Goal: Task Accomplishment & Management: Manage account settings

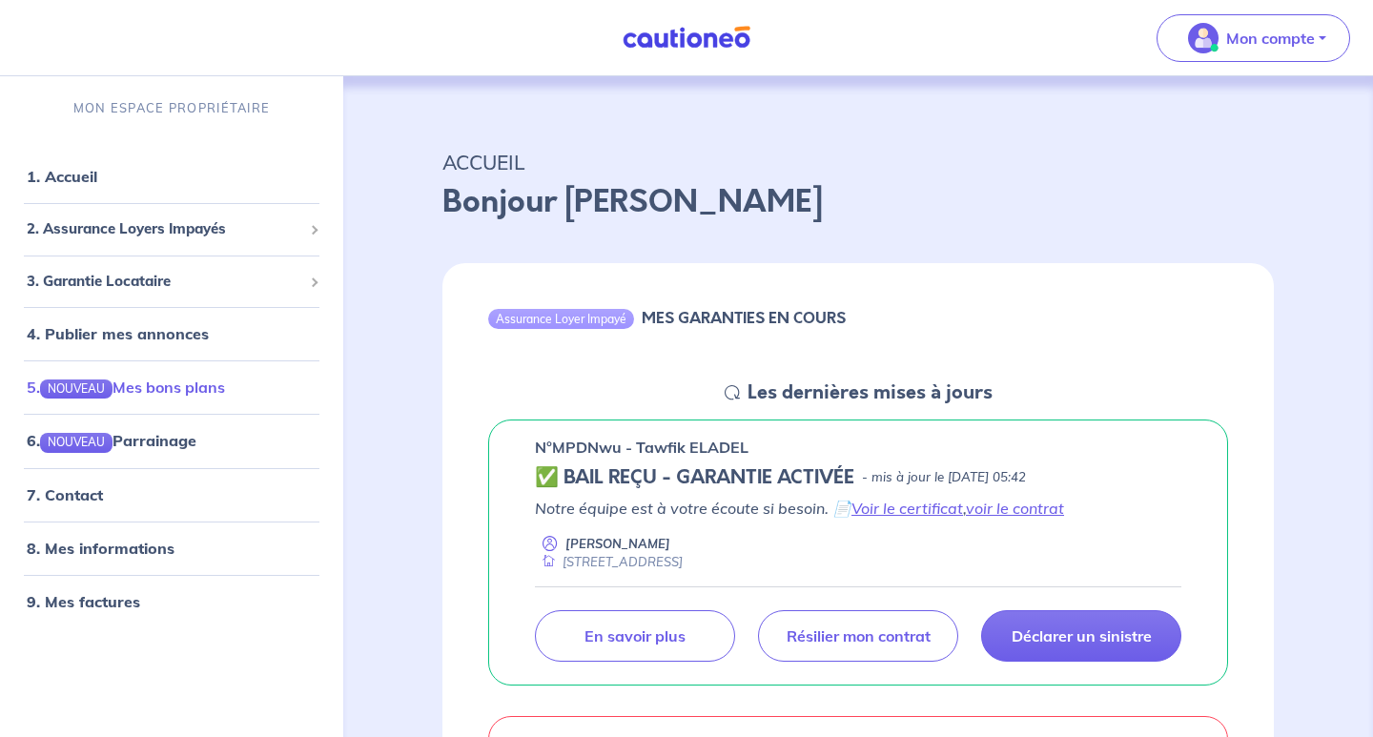
click at [197, 392] on link "5. NOUVEAU Mes bons plans" at bounding box center [126, 387] width 198 height 19
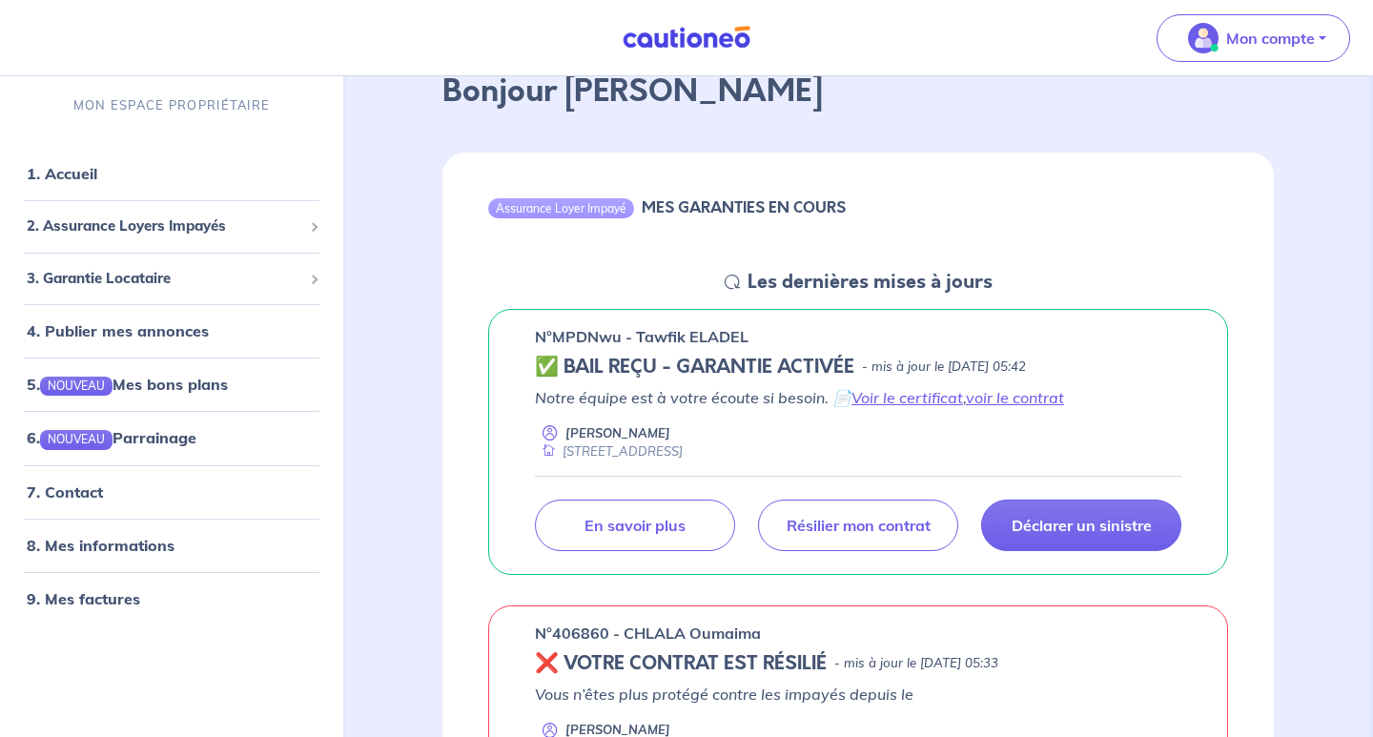
scroll to position [122, 0]
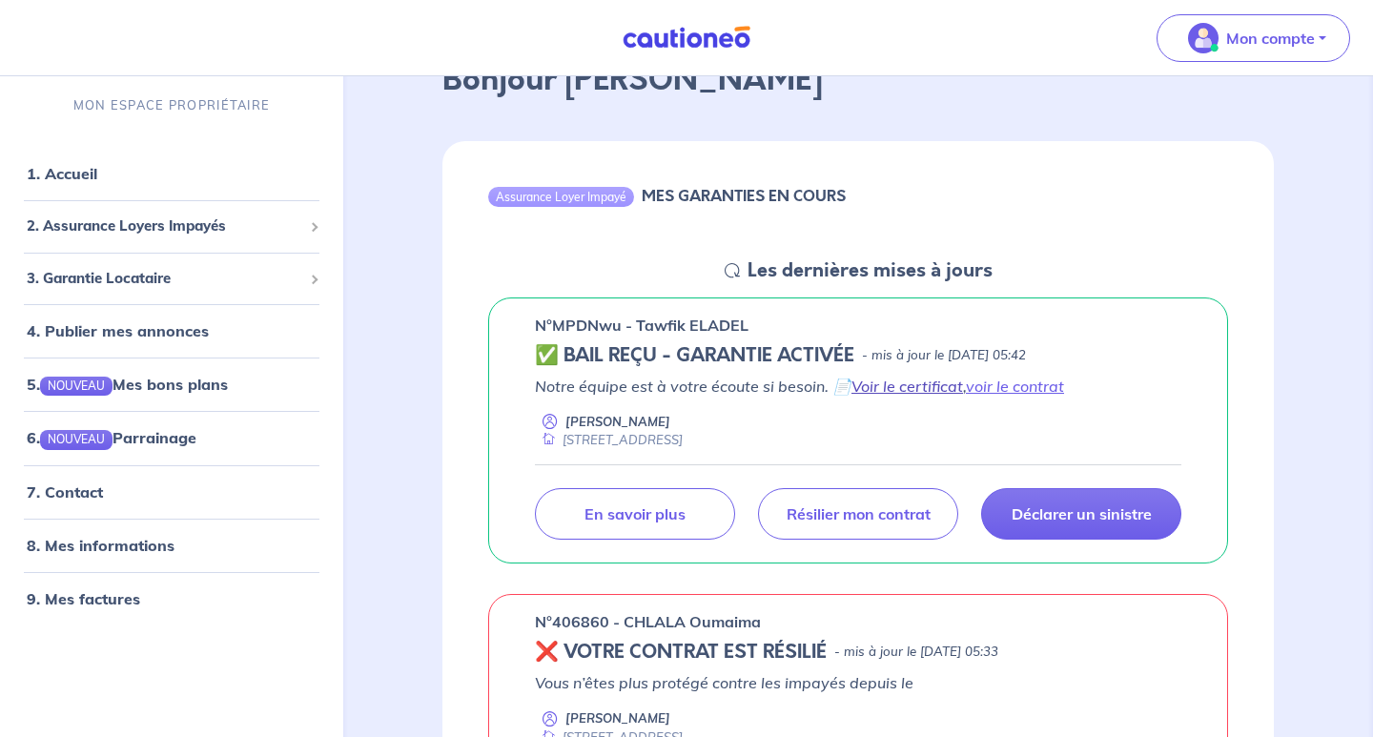
click at [924, 384] on link "Voir le certificat" at bounding box center [908, 386] width 112 height 19
click at [903, 390] on link "Voir le certificat" at bounding box center [908, 386] width 112 height 19
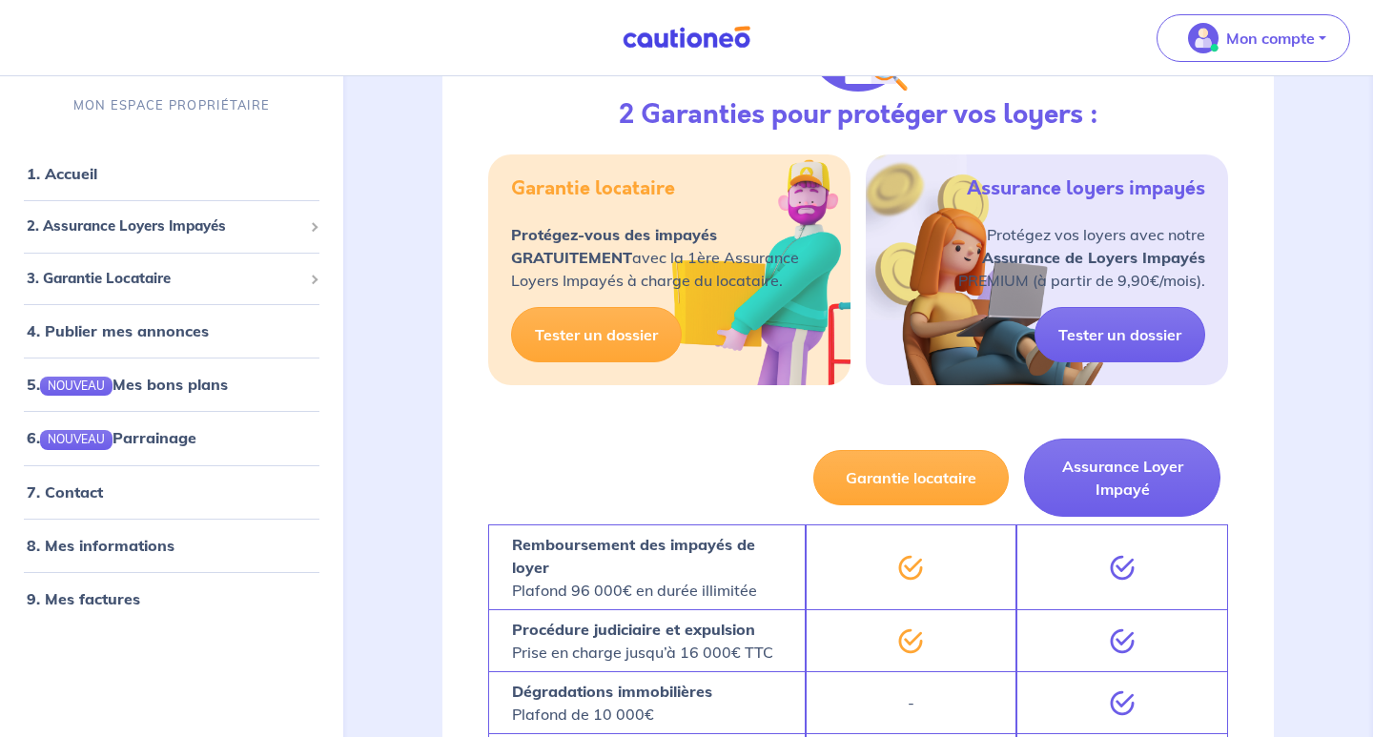
scroll to position [1194, 0]
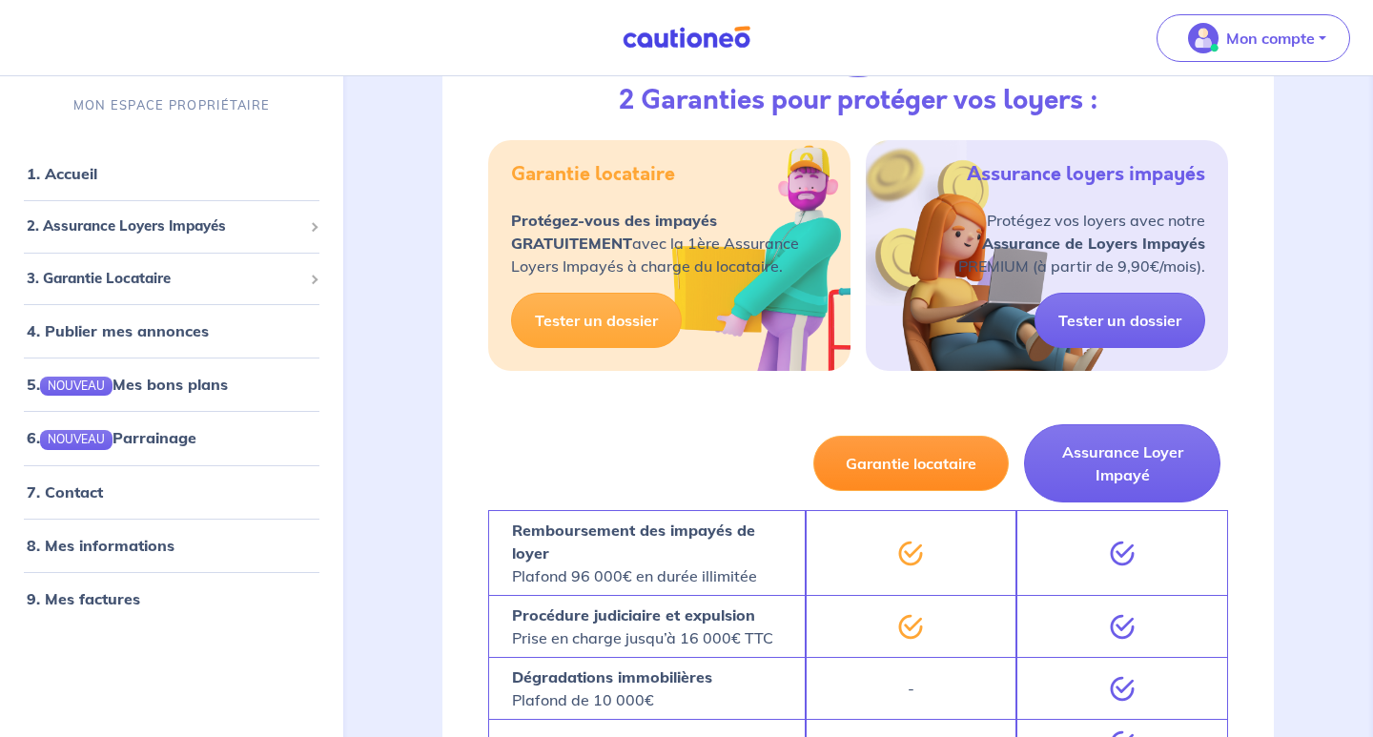
click at [916, 458] on button "Garantie locataire" at bounding box center [911, 463] width 196 height 55
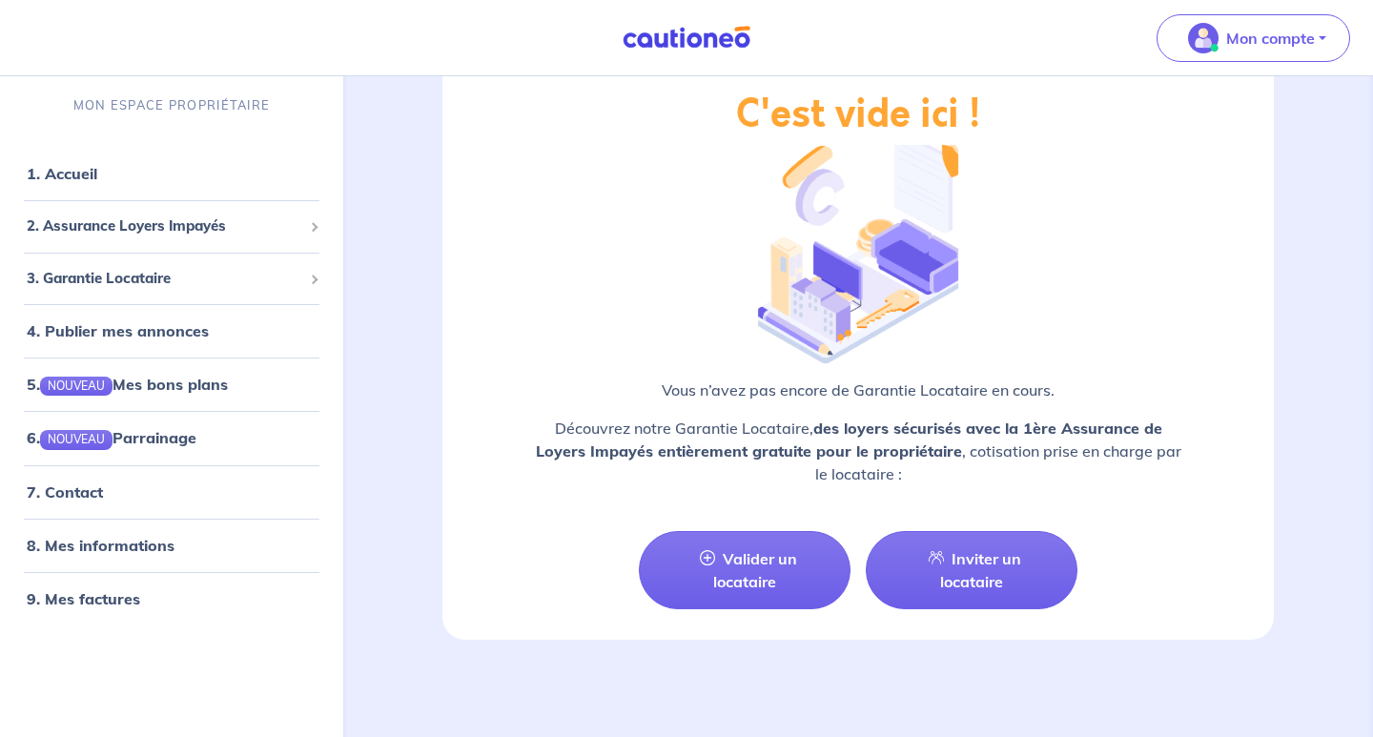
scroll to position [2500, 0]
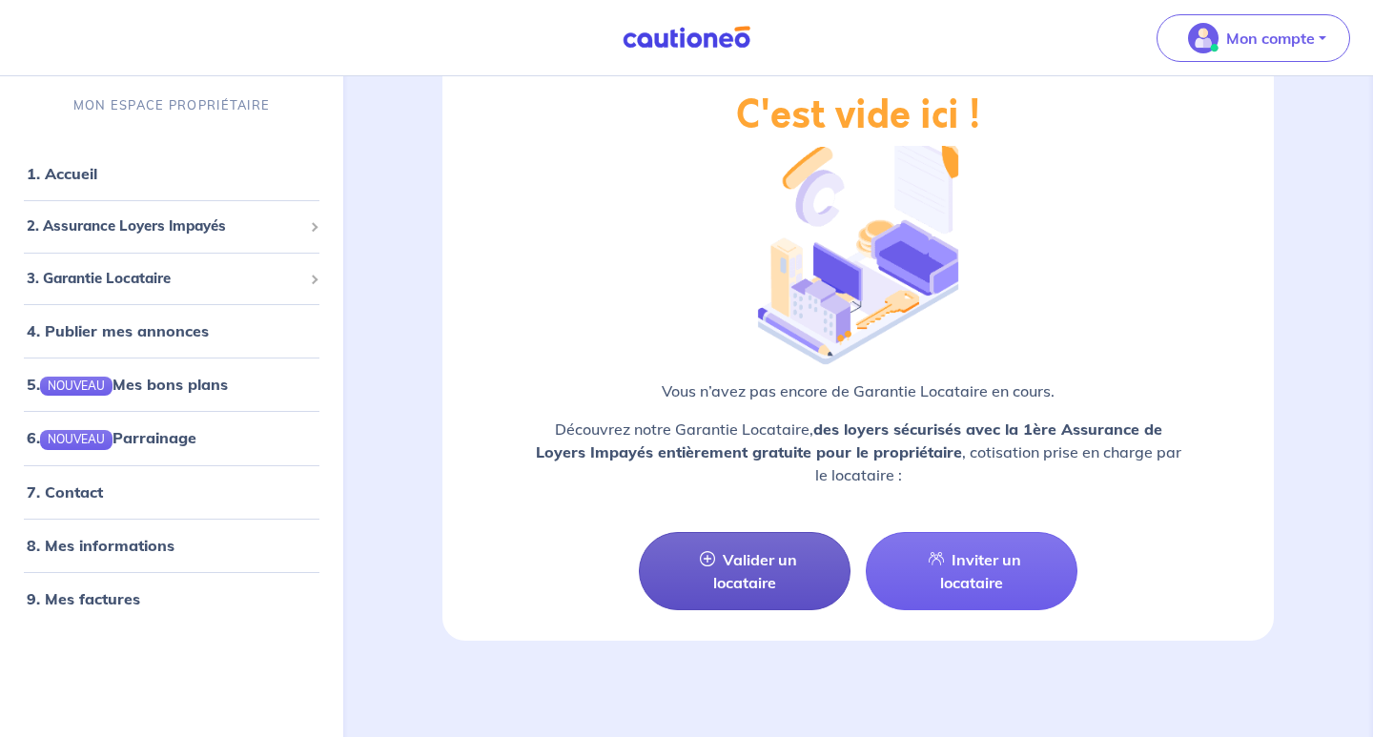
click at [786, 569] on link "Valider un locataire" at bounding box center [745, 571] width 212 height 78
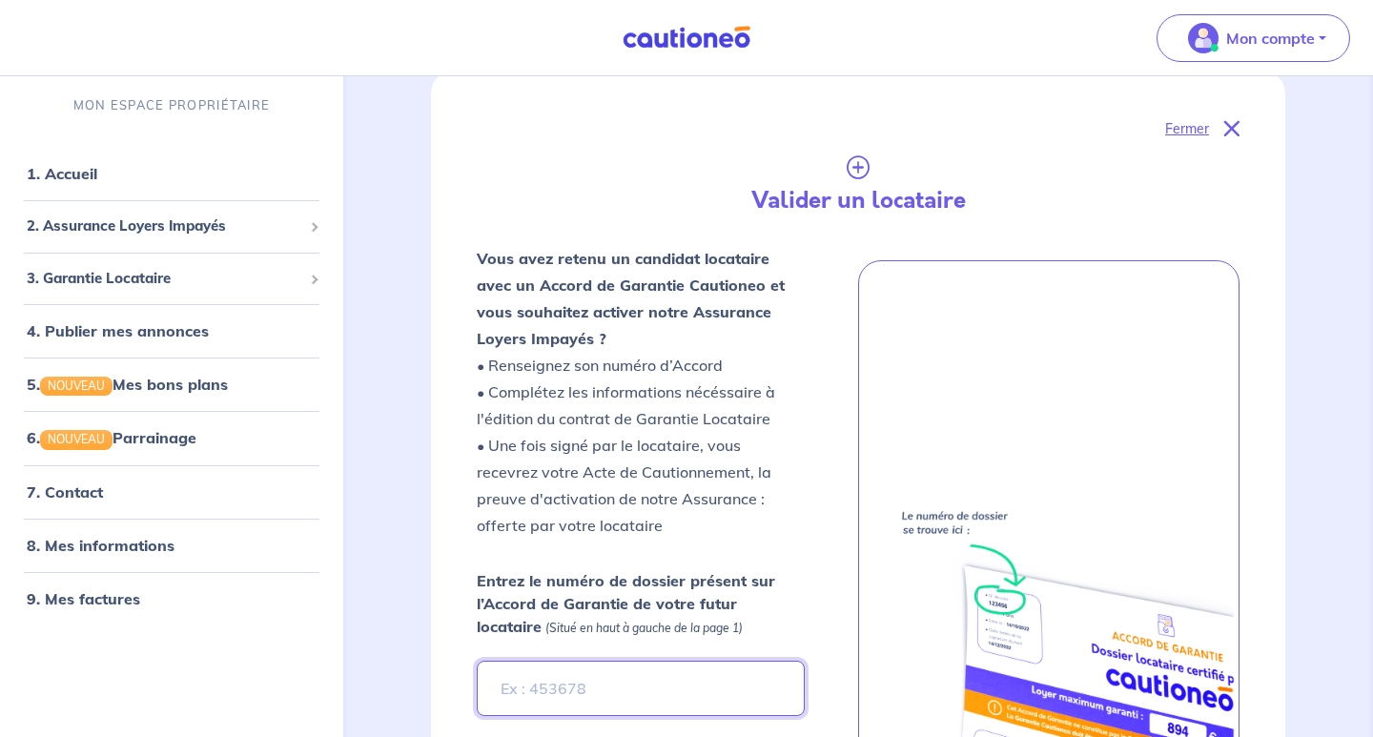
scroll to position [224, 0]
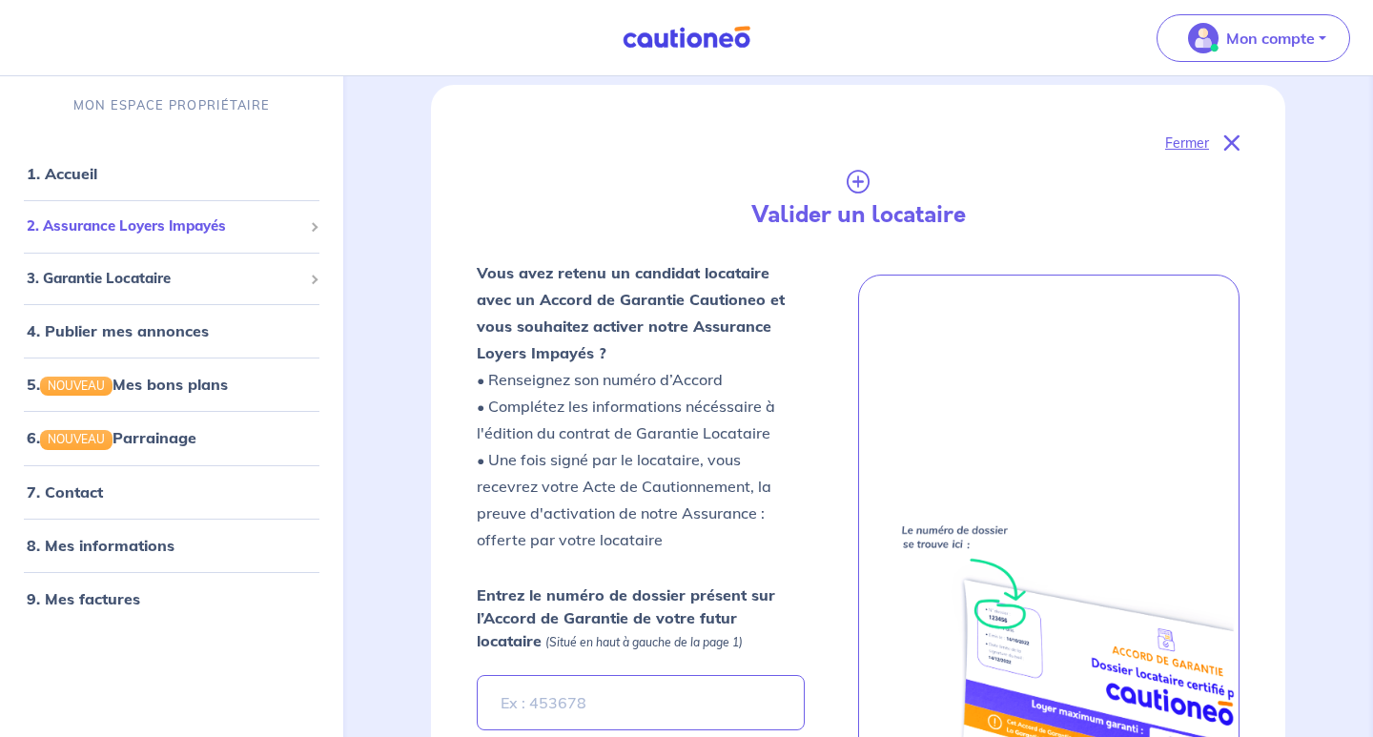
click at [178, 222] on span "2. Assurance Loyers Impayés" at bounding box center [165, 227] width 276 height 22
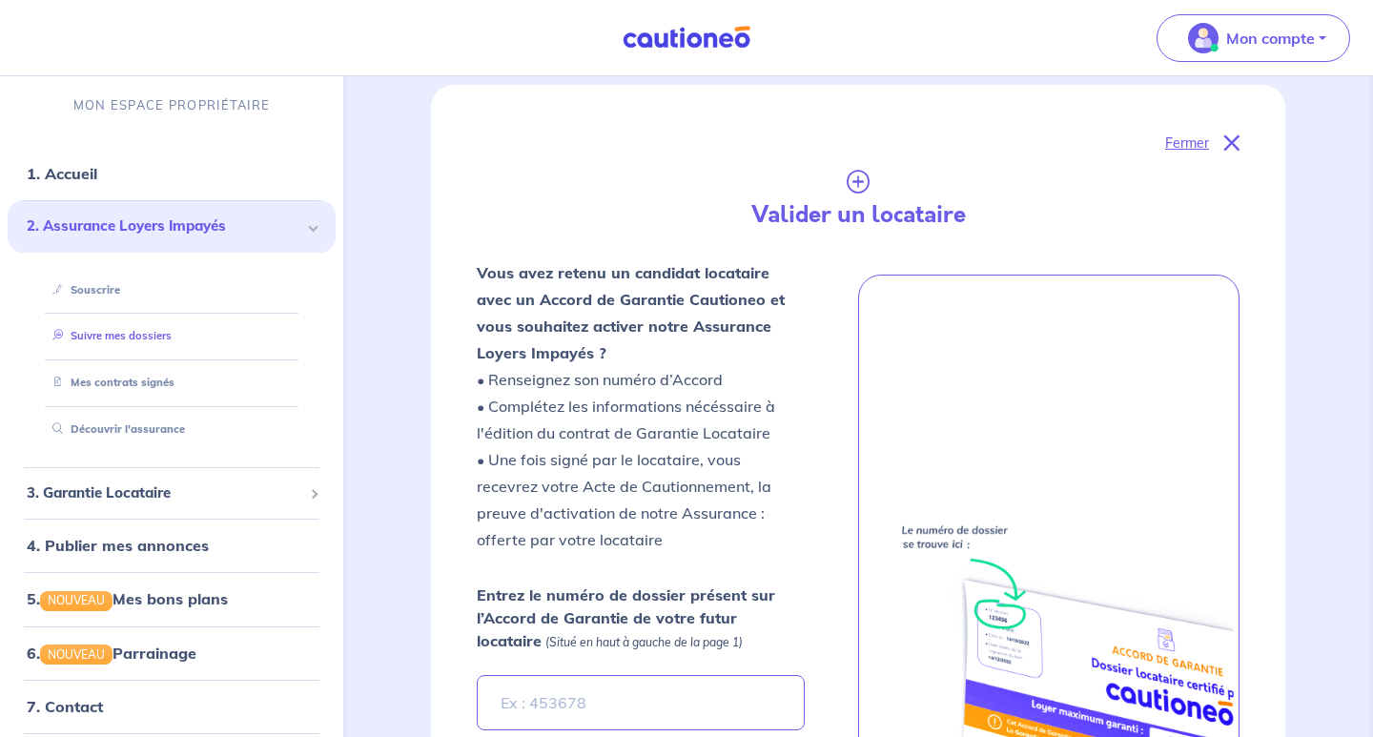
click at [161, 335] on link "Suivre mes dossiers" at bounding box center [108, 336] width 127 height 13
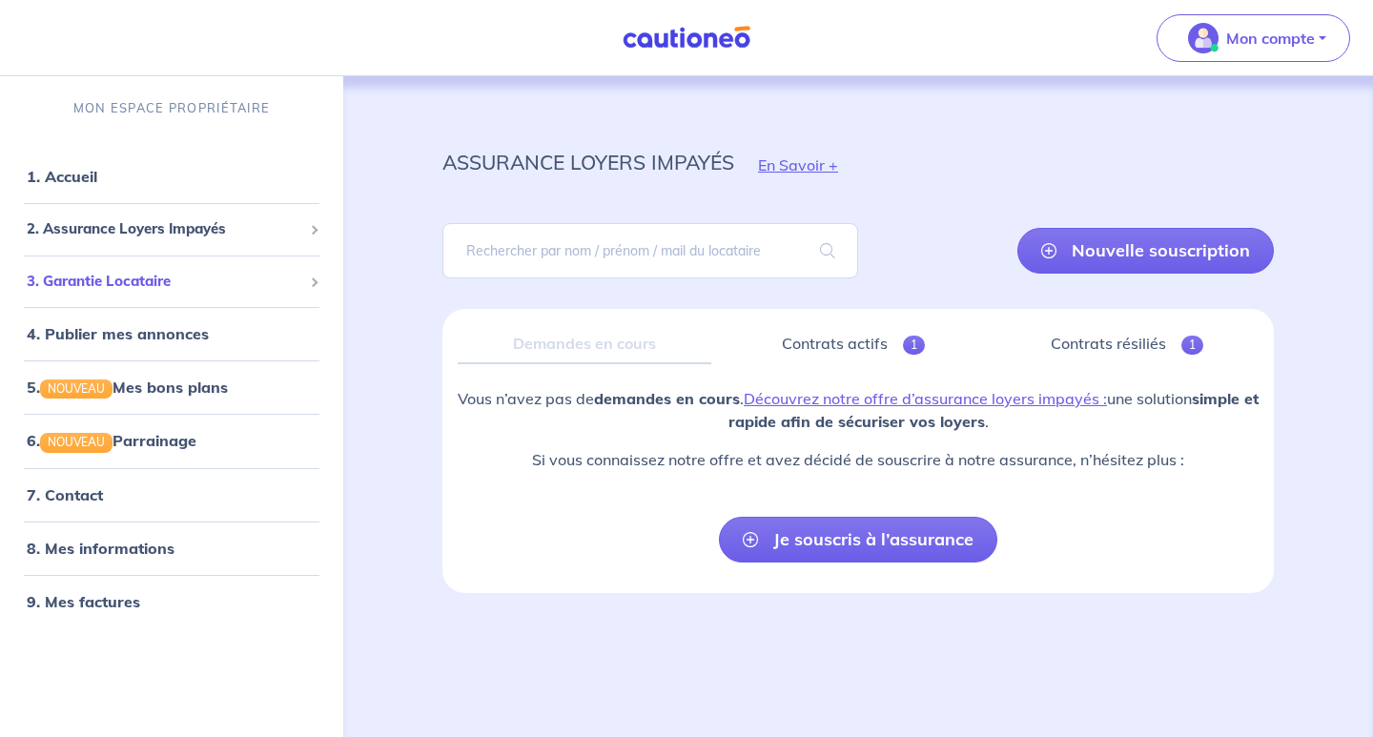
click at [151, 281] on span "3. Garantie Locataire" at bounding box center [165, 282] width 276 height 22
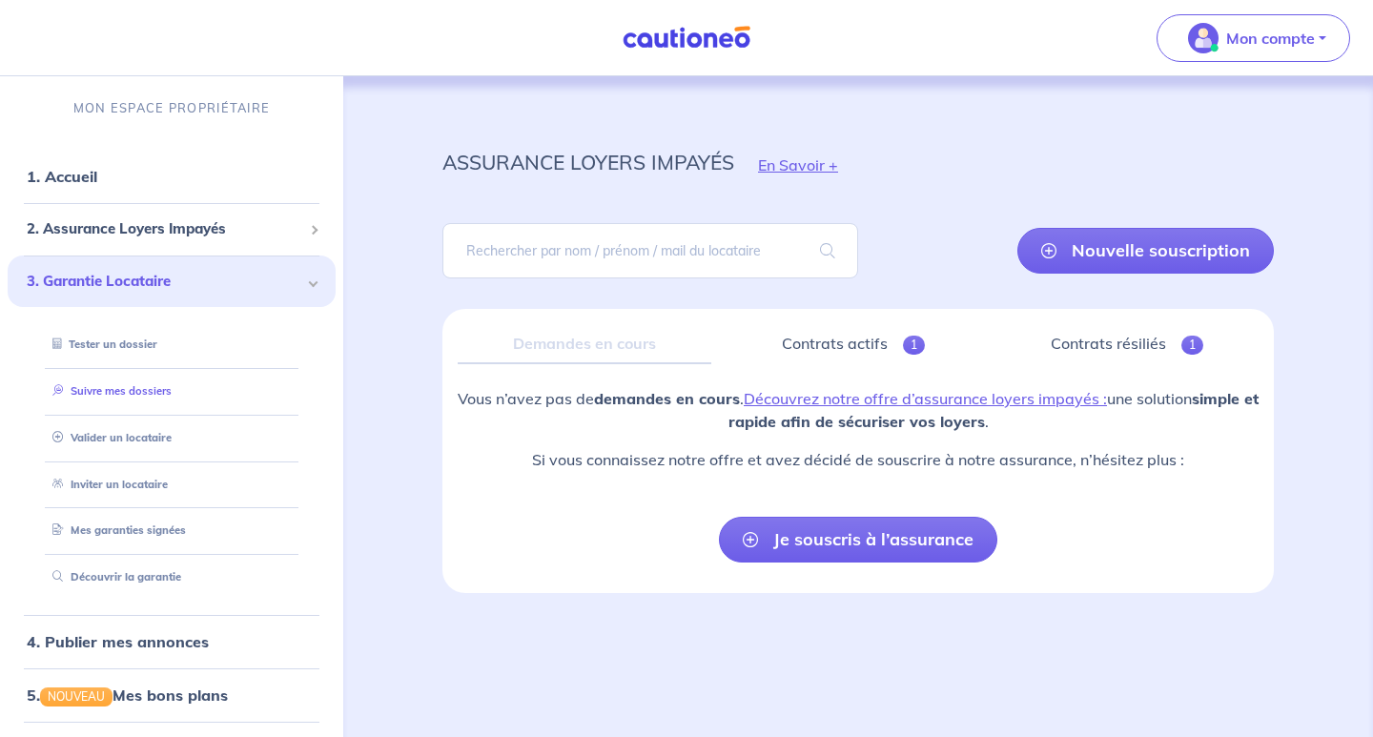
click at [151, 391] on link "Suivre mes dossiers" at bounding box center [108, 390] width 127 height 13
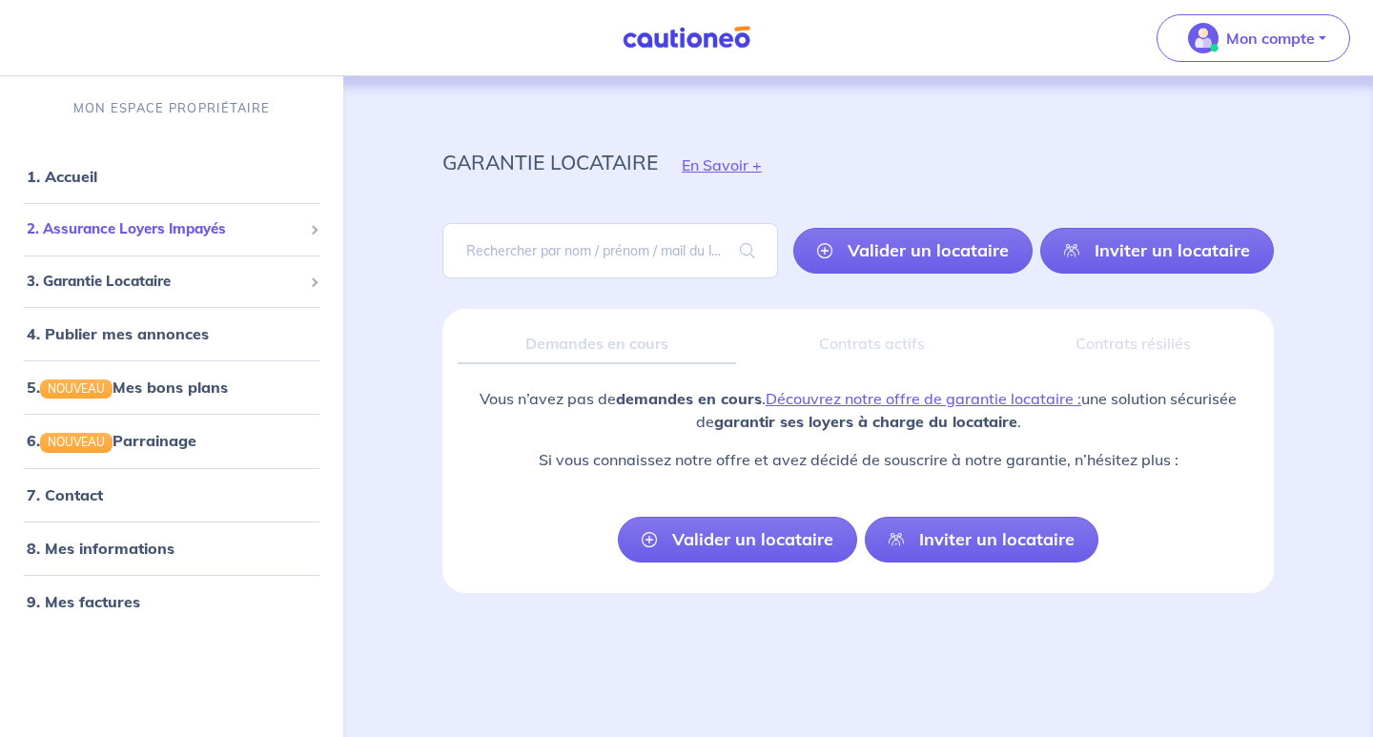
click at [206, 236] on span "2. Assurance Loyers Impayés" at bounding box center [165, 229] width 276 height 22
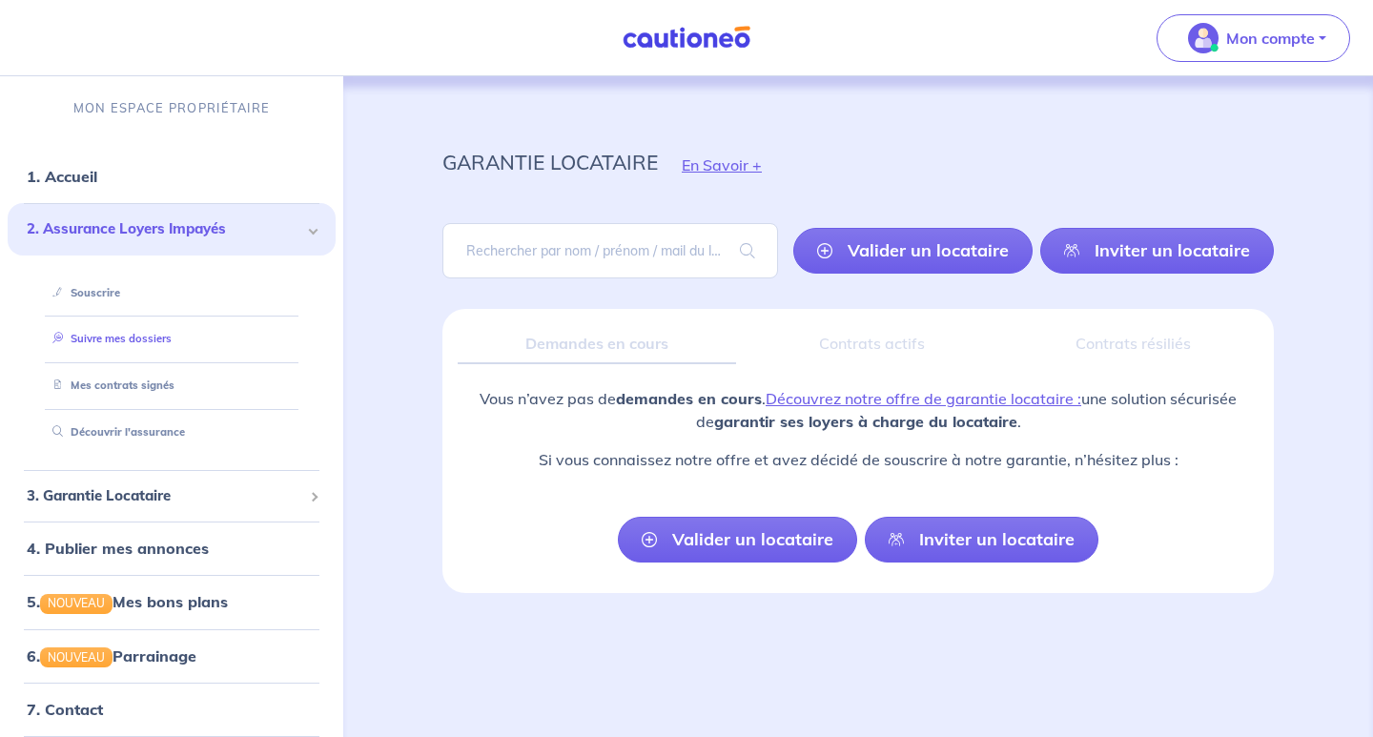
click at [154, 340] on link "Suivre mes dossiers" at bounding box center [108, 338] width 127 height 13
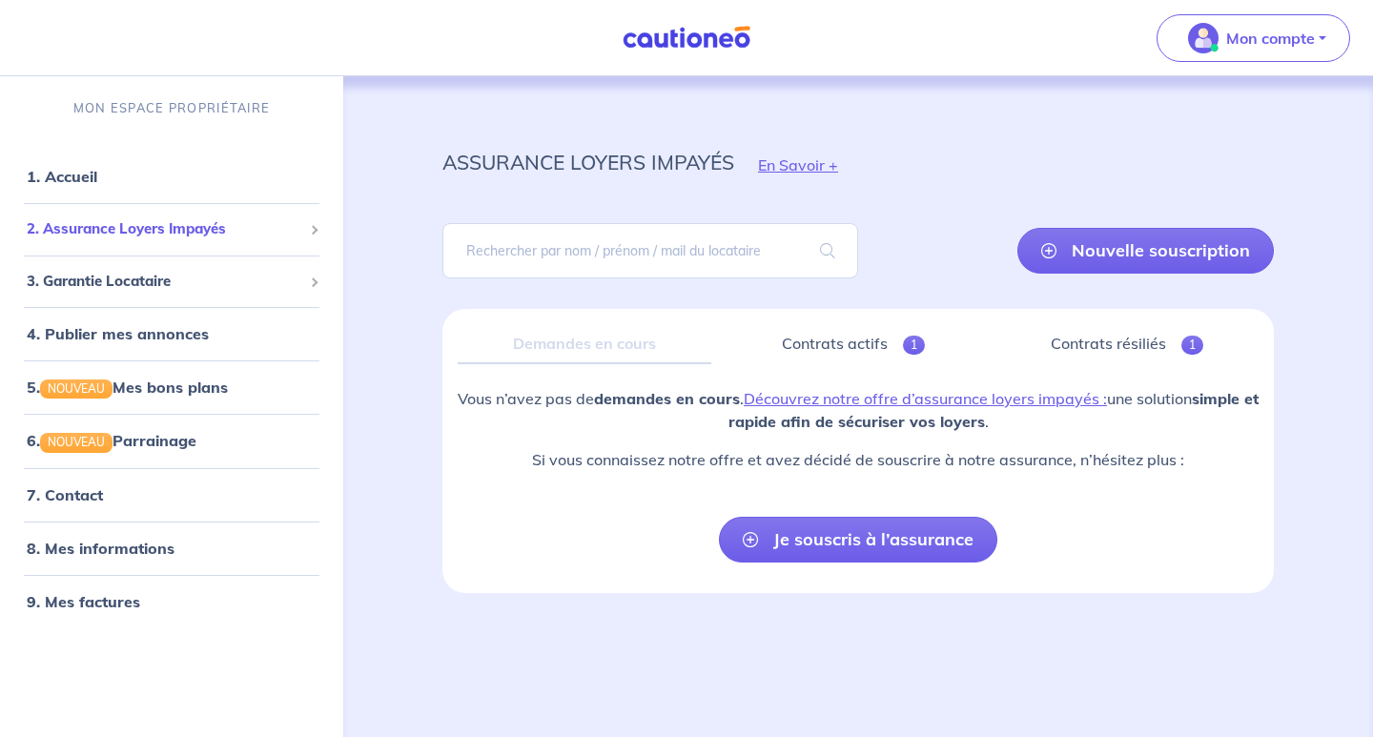
click at [233, 227] on span "2. Assurance Loyers Impayés" at bounding box center [165, 229] width 276 height 22
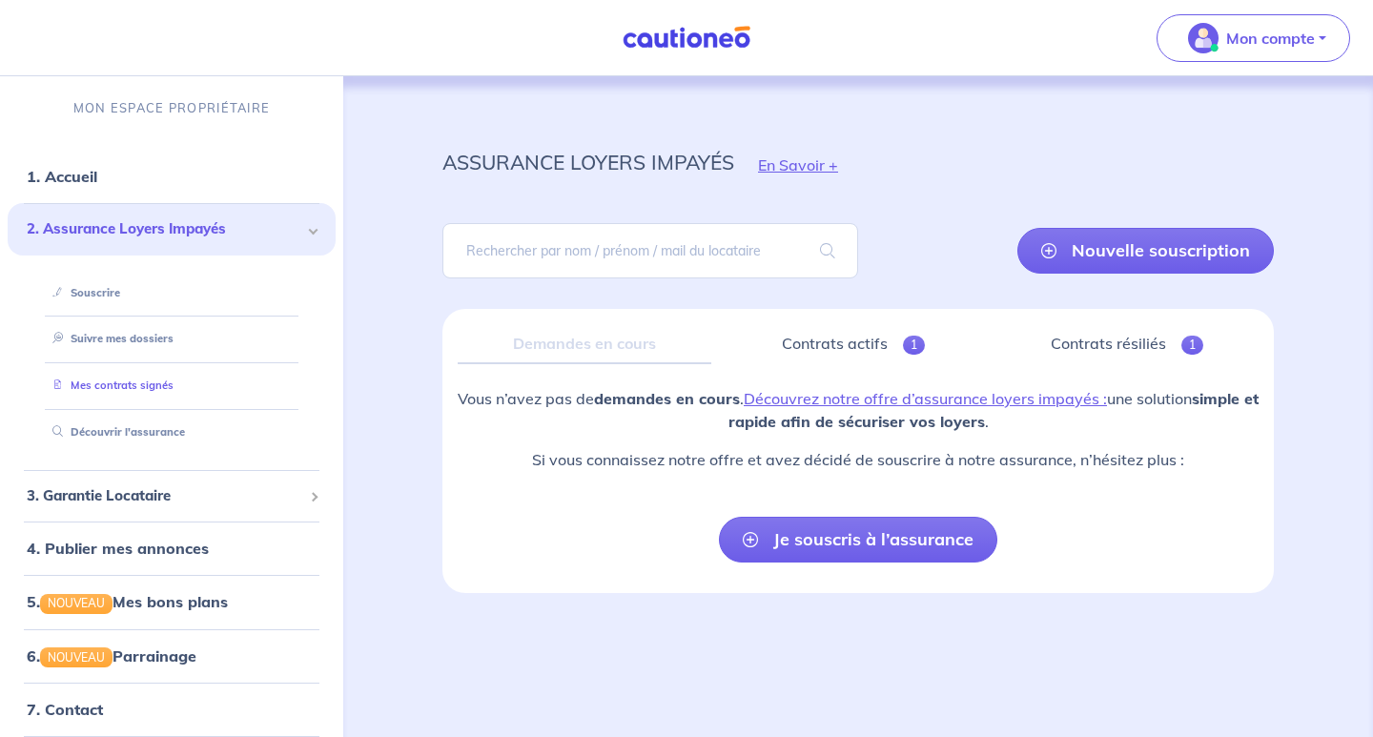
click at [160, 386] on link "Mes contrats signés" at bounding box center [109, 385] width 129 height 13
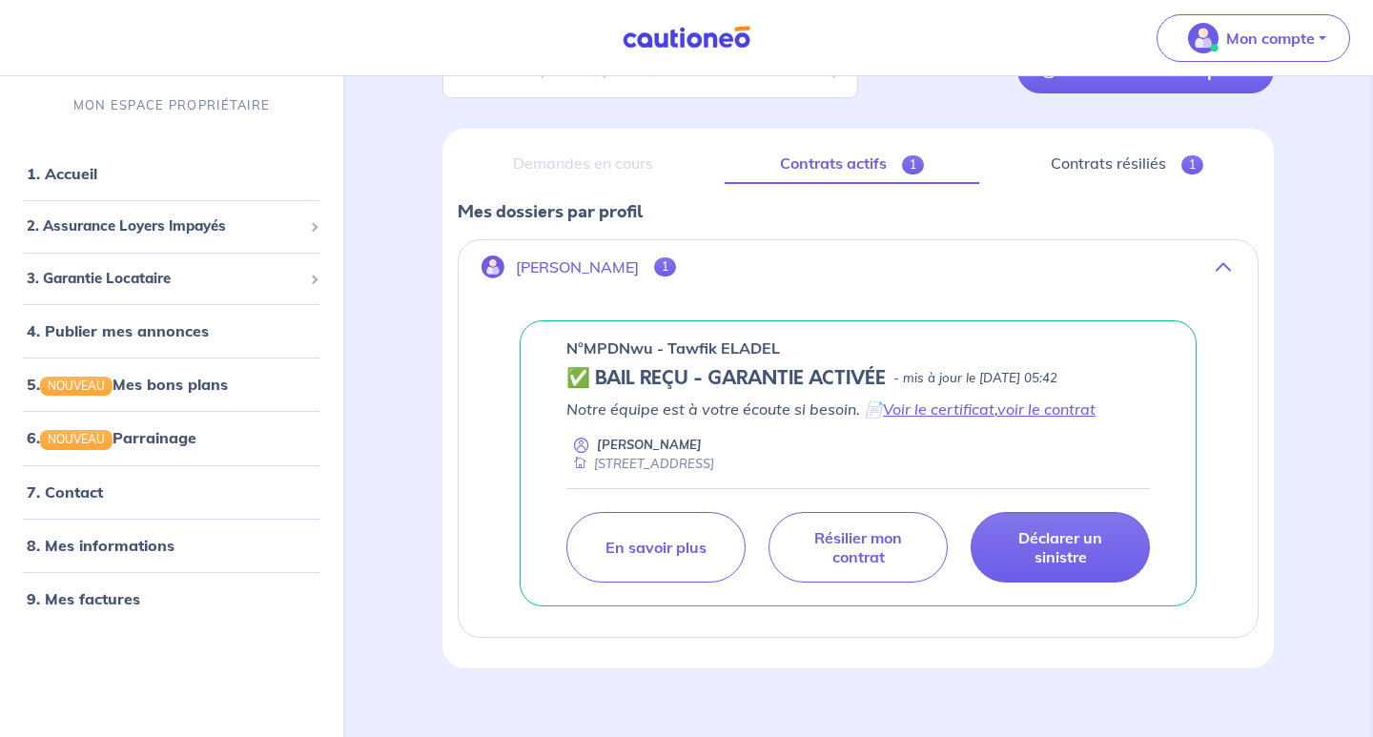
scroll to position [181, 0]
click at [1071, 405] on link "voir le contrat" at bounding box center [1047, 408] width 98 height 19
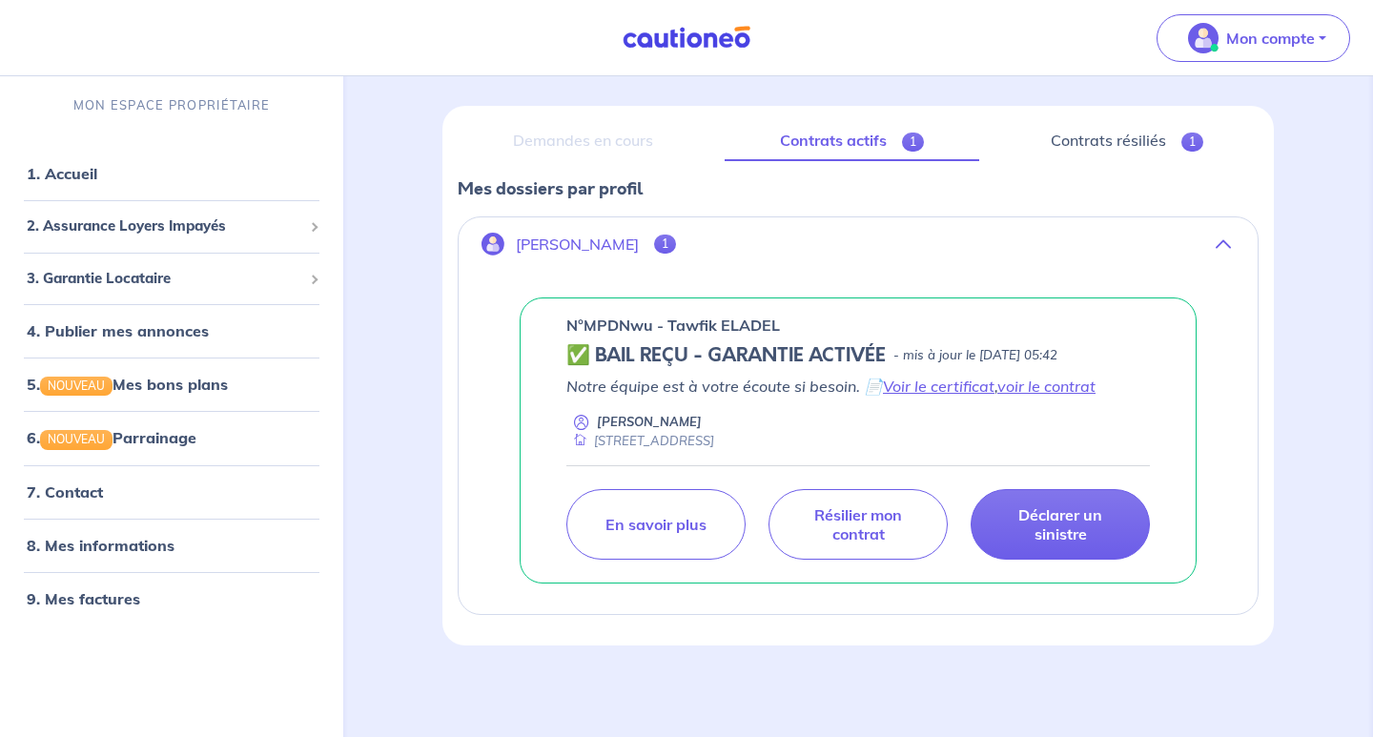
scroll to position [202, 0]
click at [1065, 396] on link "voir le contrat" at bounding box center [1047, 387] width 98 height 19
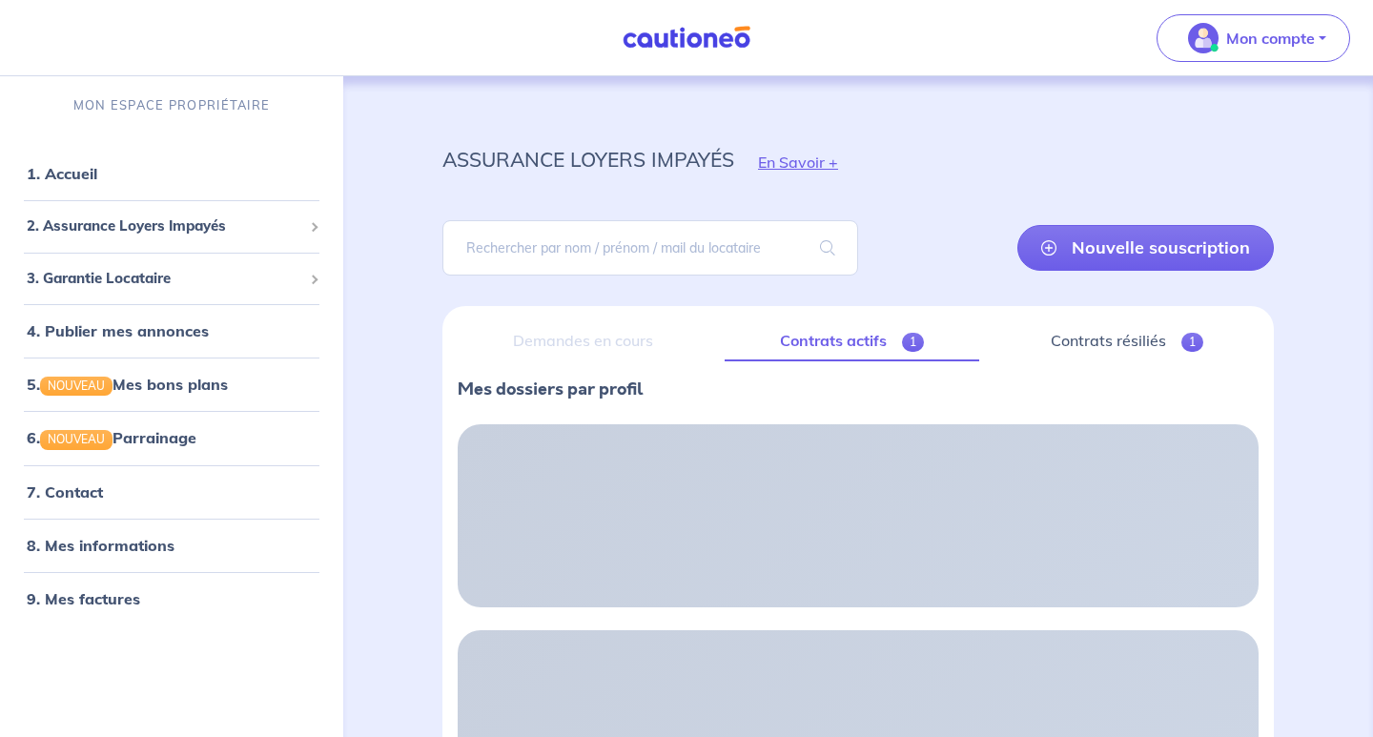
scroll to position [0, 0]
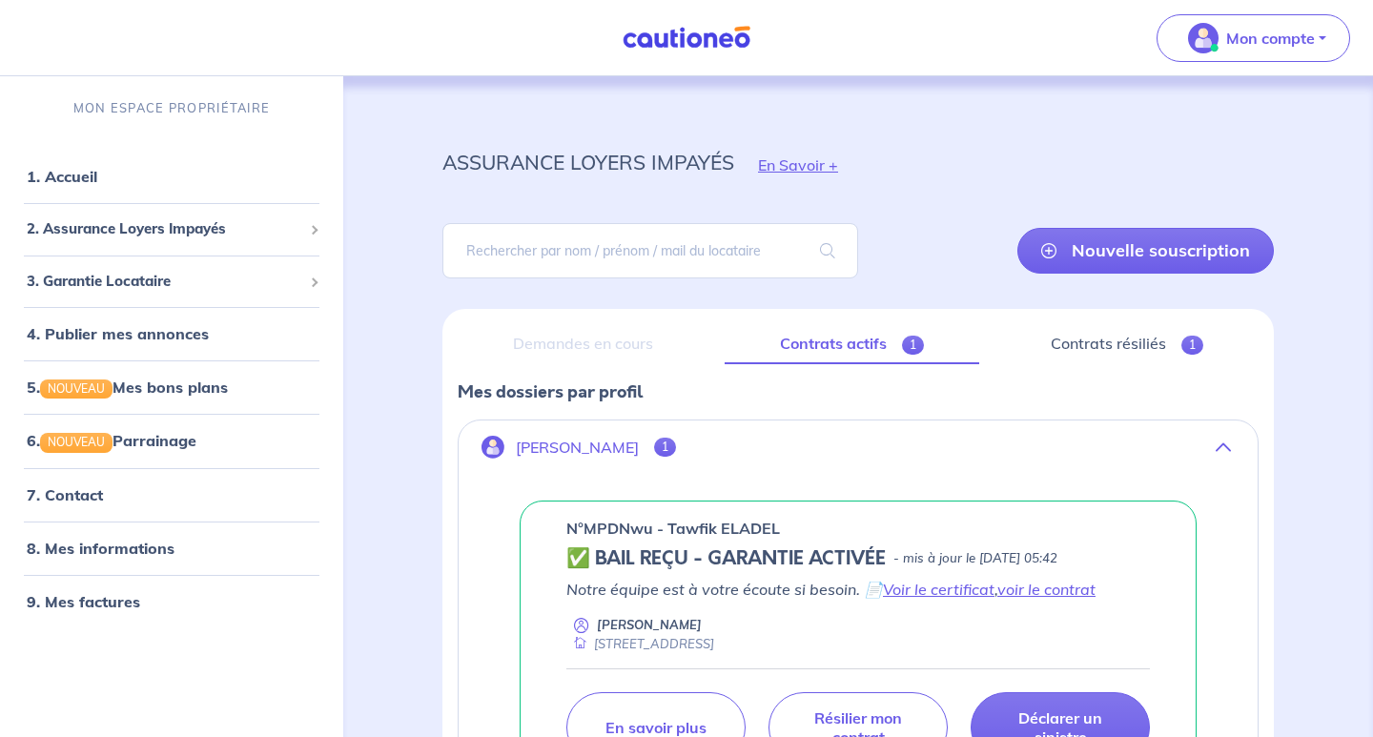
click at [875, 346] on link "Contrats actifs 1" at bounding box center [853, 344] width 256 height 40
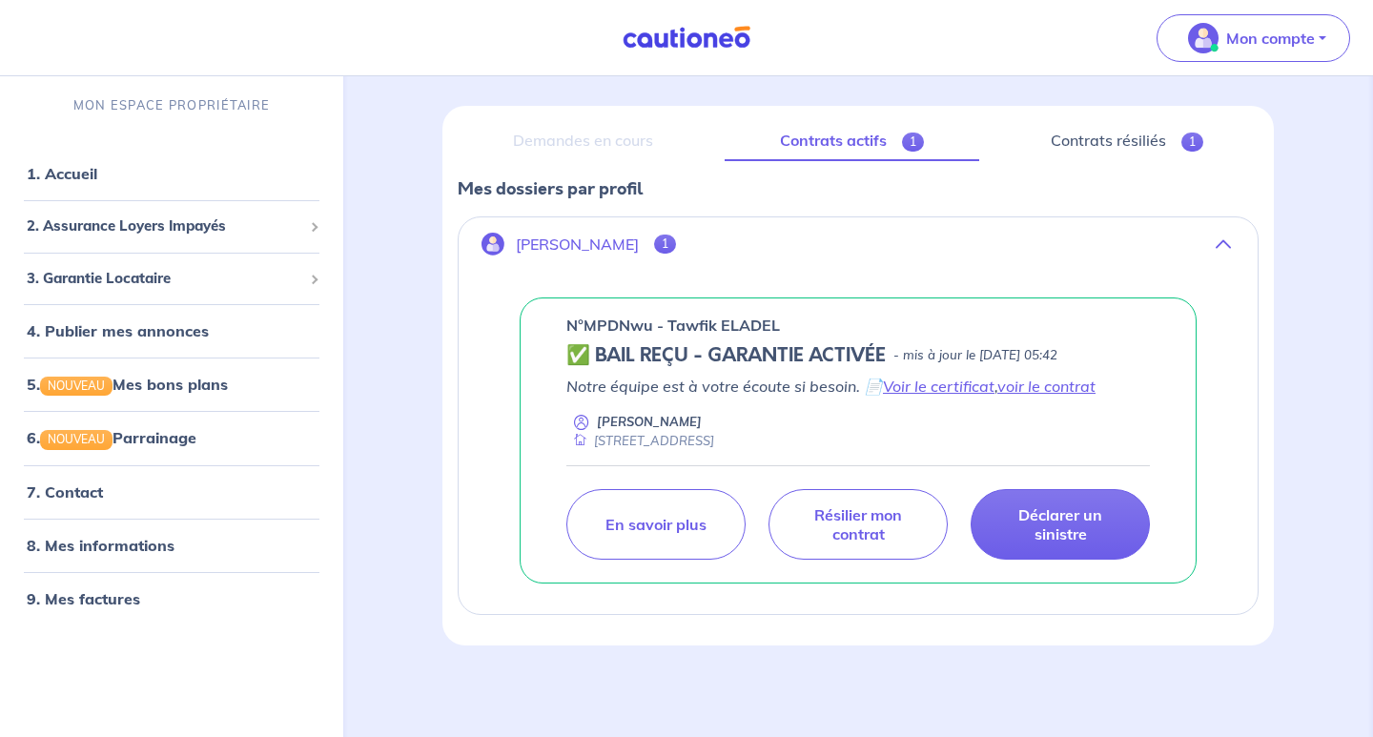
scroll to position [202, 0]
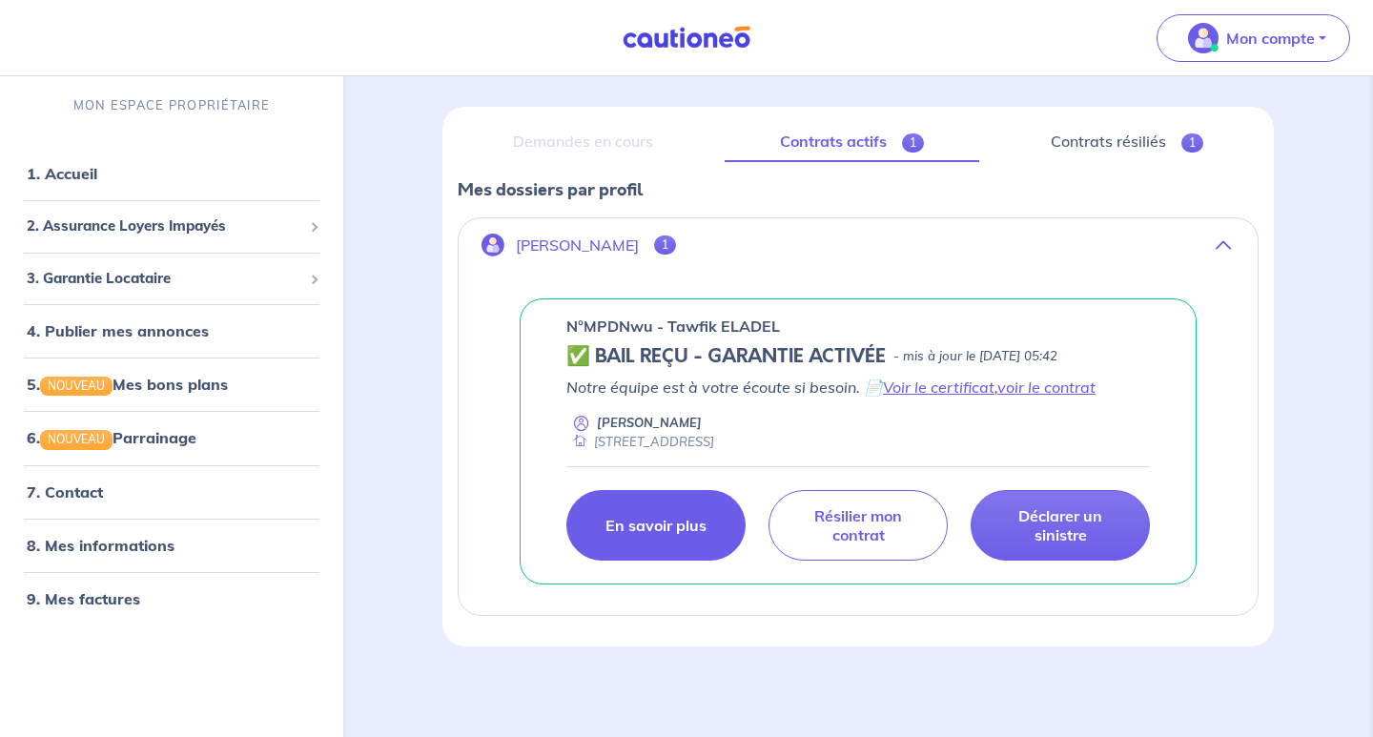
click at [681, 513] on link "En savoir plus" at bounding box center [655, 525] width 179 height 71
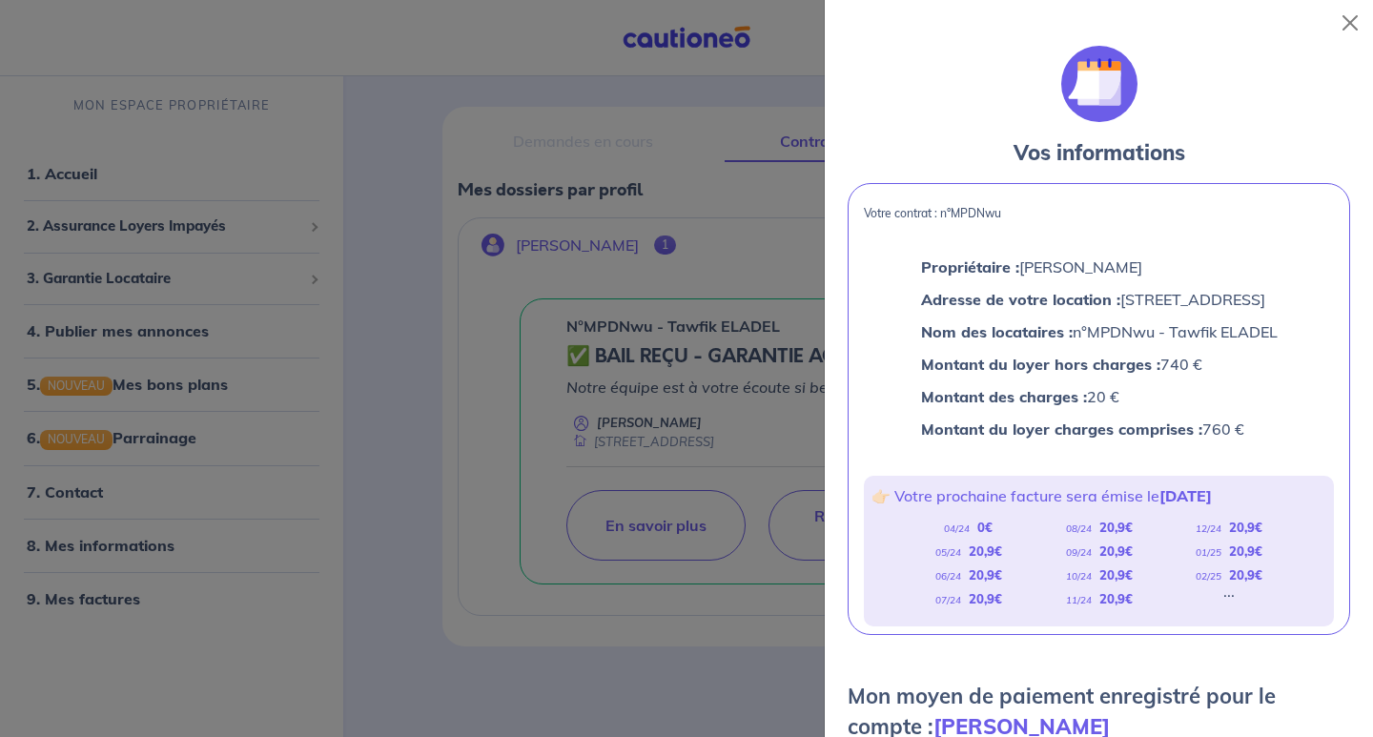
scroll to position [0, 0]
click at [745, 662] on div at bounding box center [686, 368] width 1373 height 737
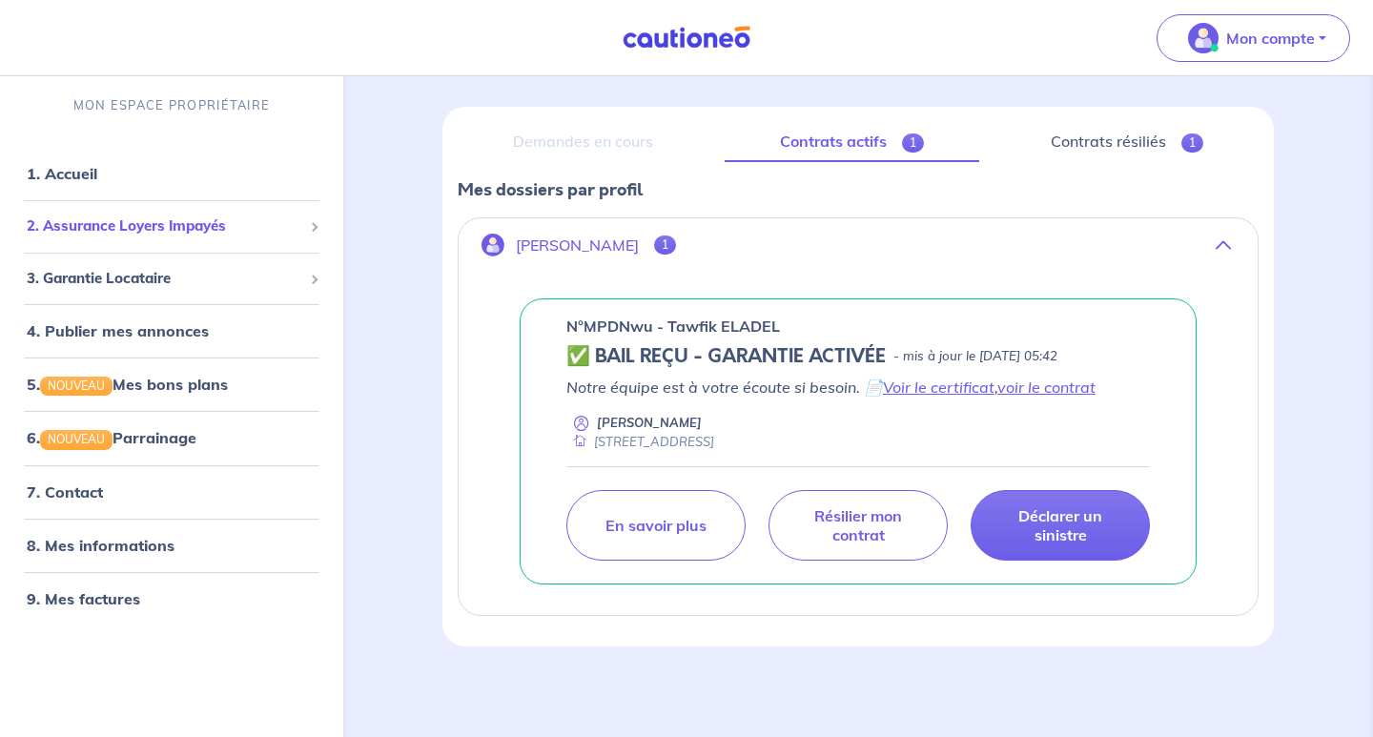
click at [292, 222] on span "2. Assurance Loyers Impayés" at bounding box center [165, 227] width 276 height 22
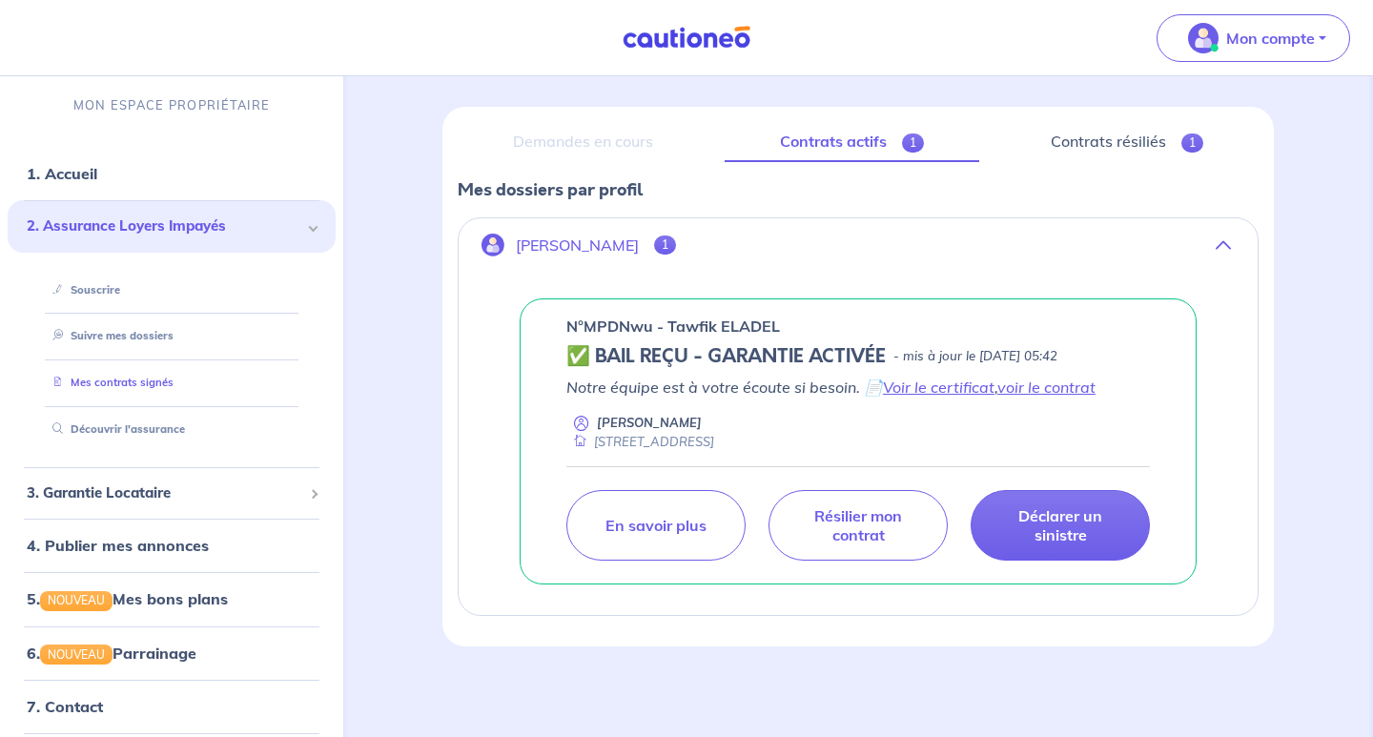
click at [165, 385] on link "Mes contrats signés" at bounding box center [109, 383] width 129 height 13
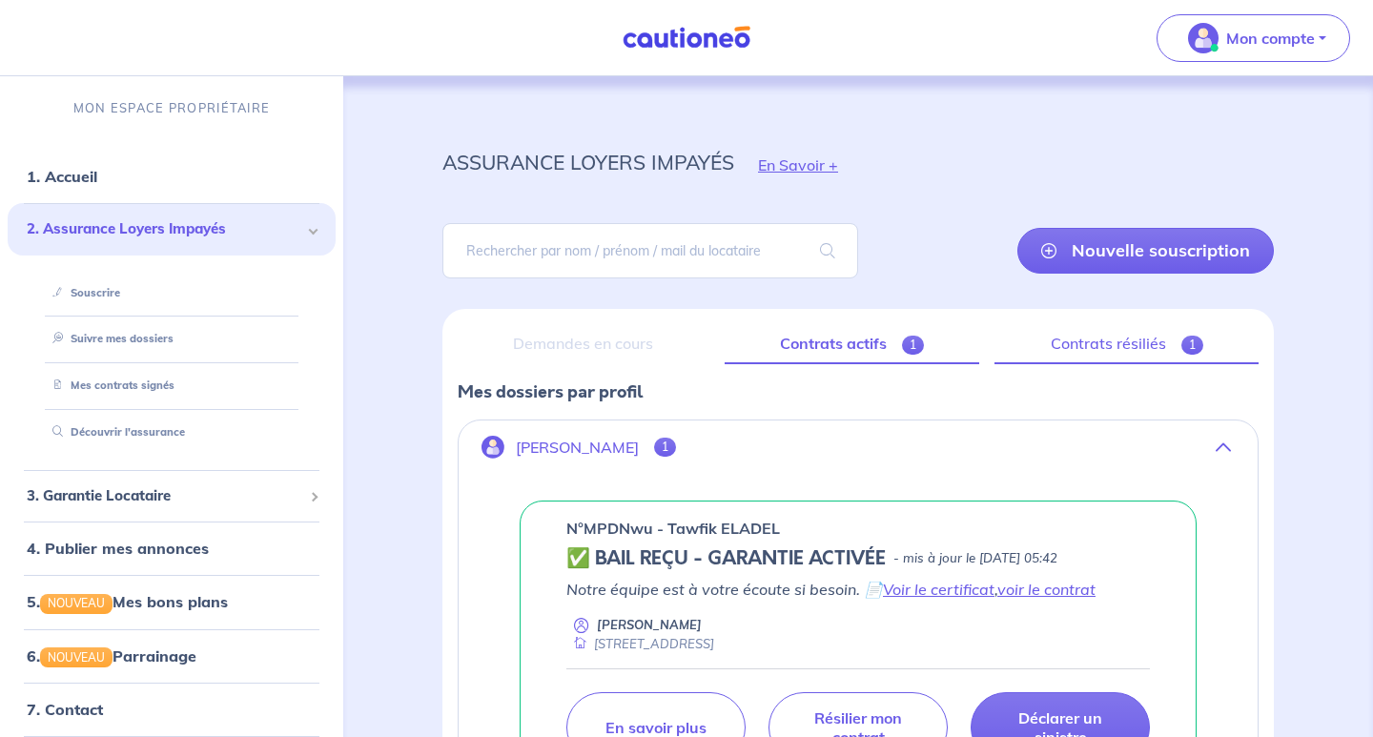
click at [1194, 342] on span "1" at bounding box center [1193, 345] width 22 height 19
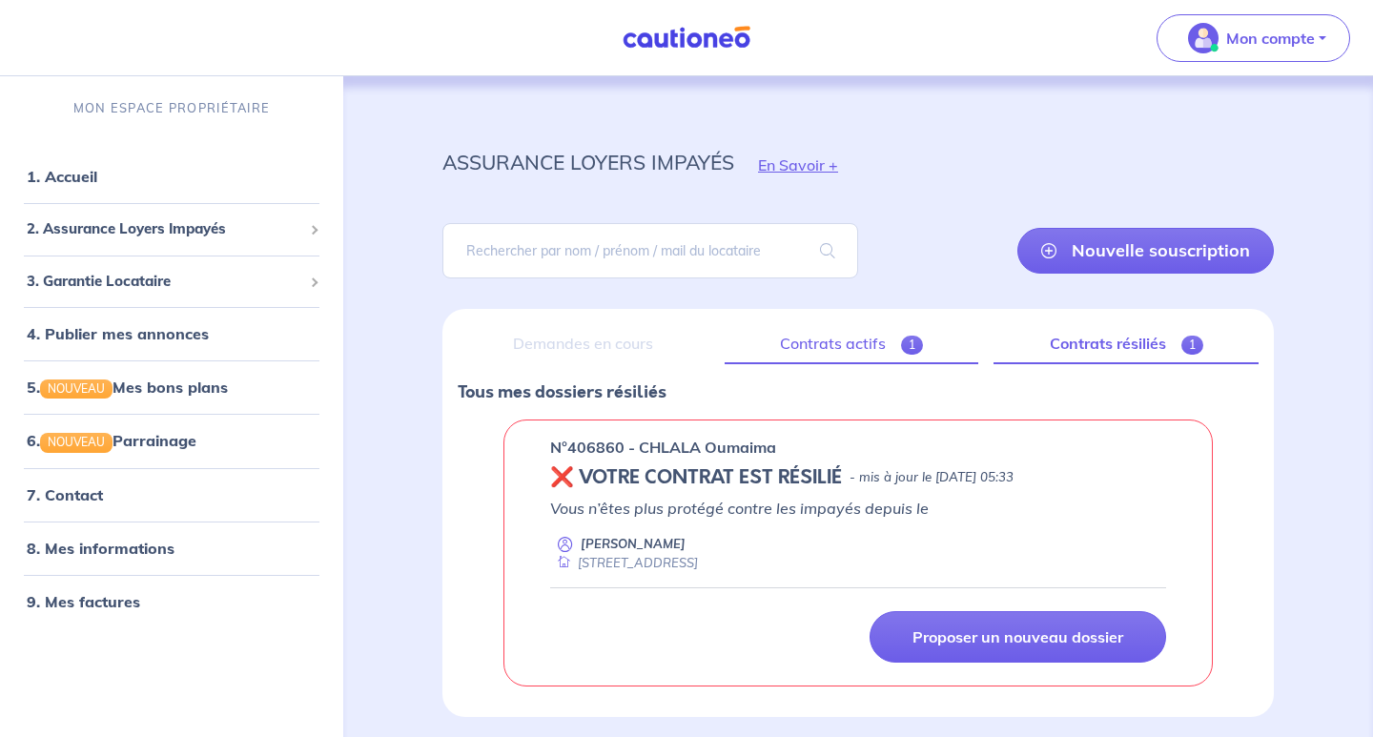
click at [875, 342] on link "Contrats actifs 1" at bounding box center [852, 344] width 255 height 40
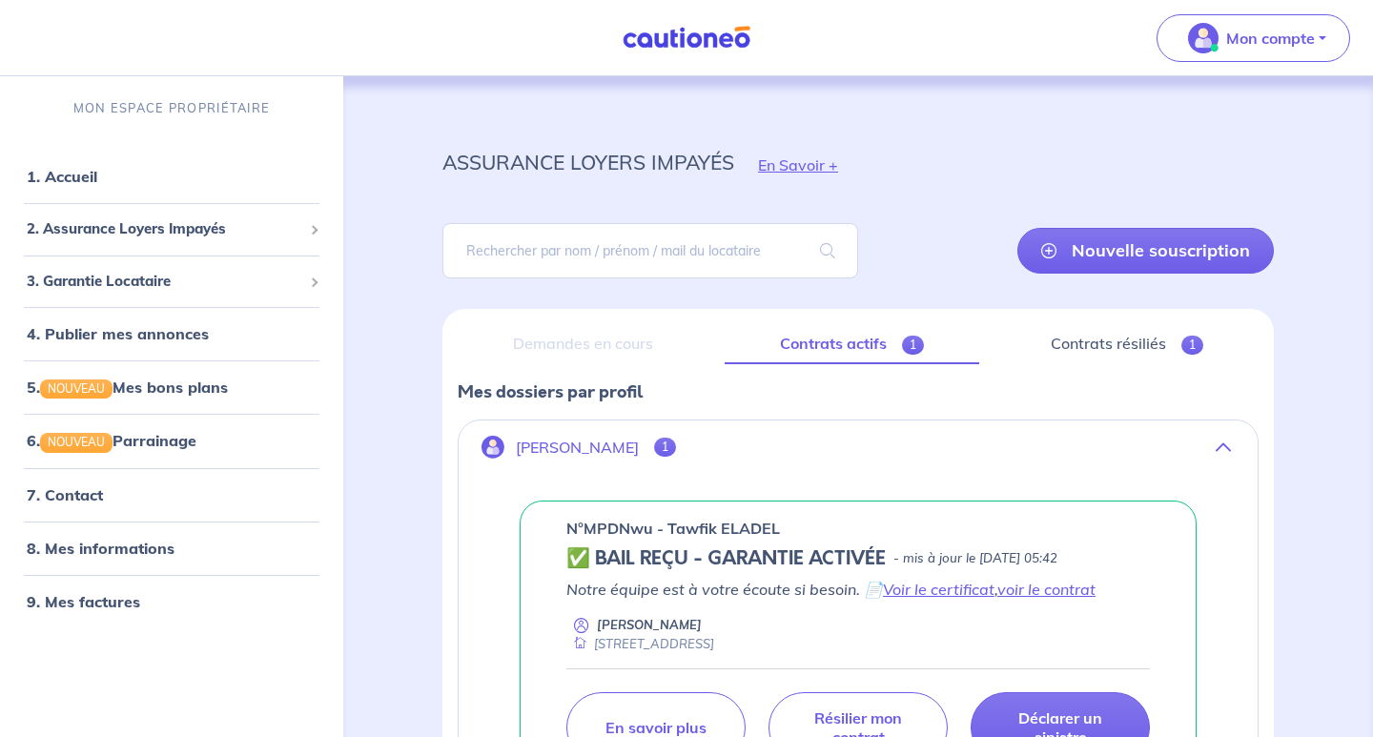
click at [676, 449] on span "1" at bounding box center [665, 447] width 22 height 19
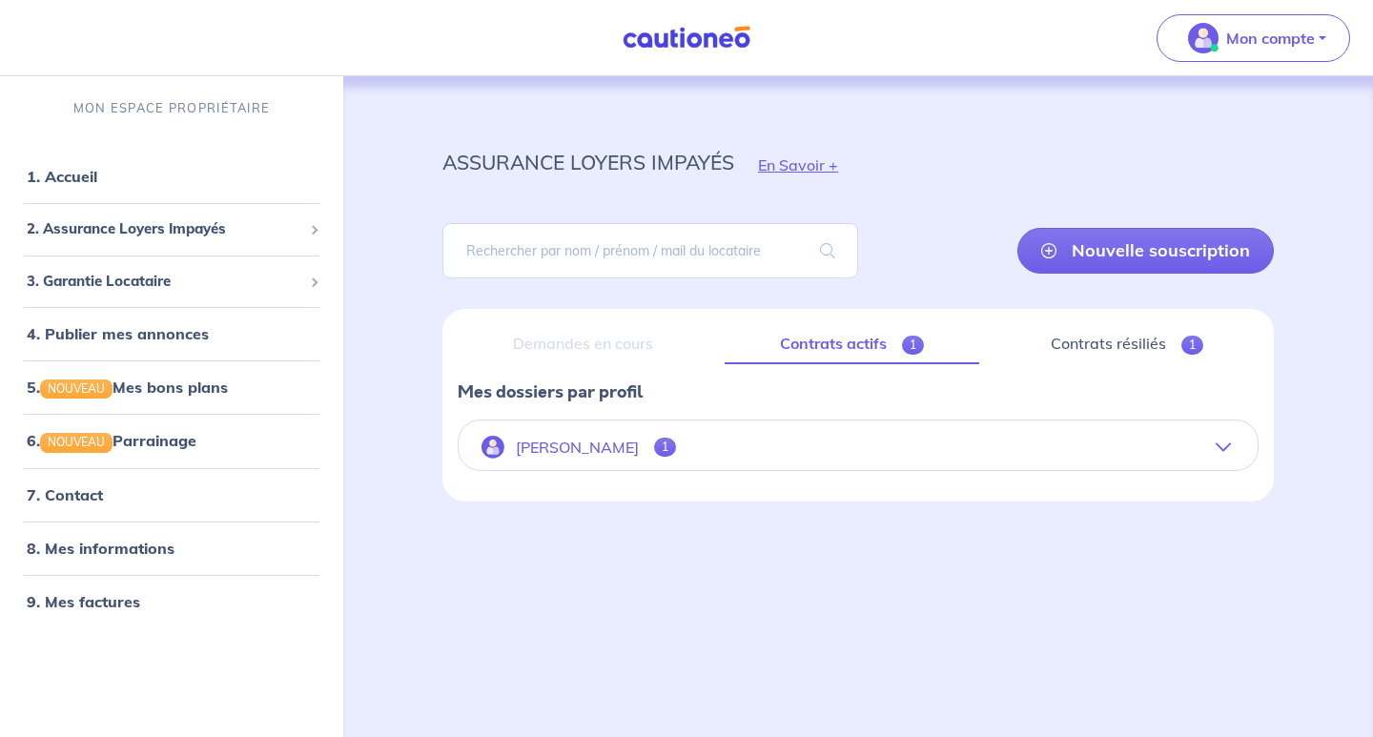
click at [676, 449] on span "1" at bounding box center [665, 447] width 22 height 19
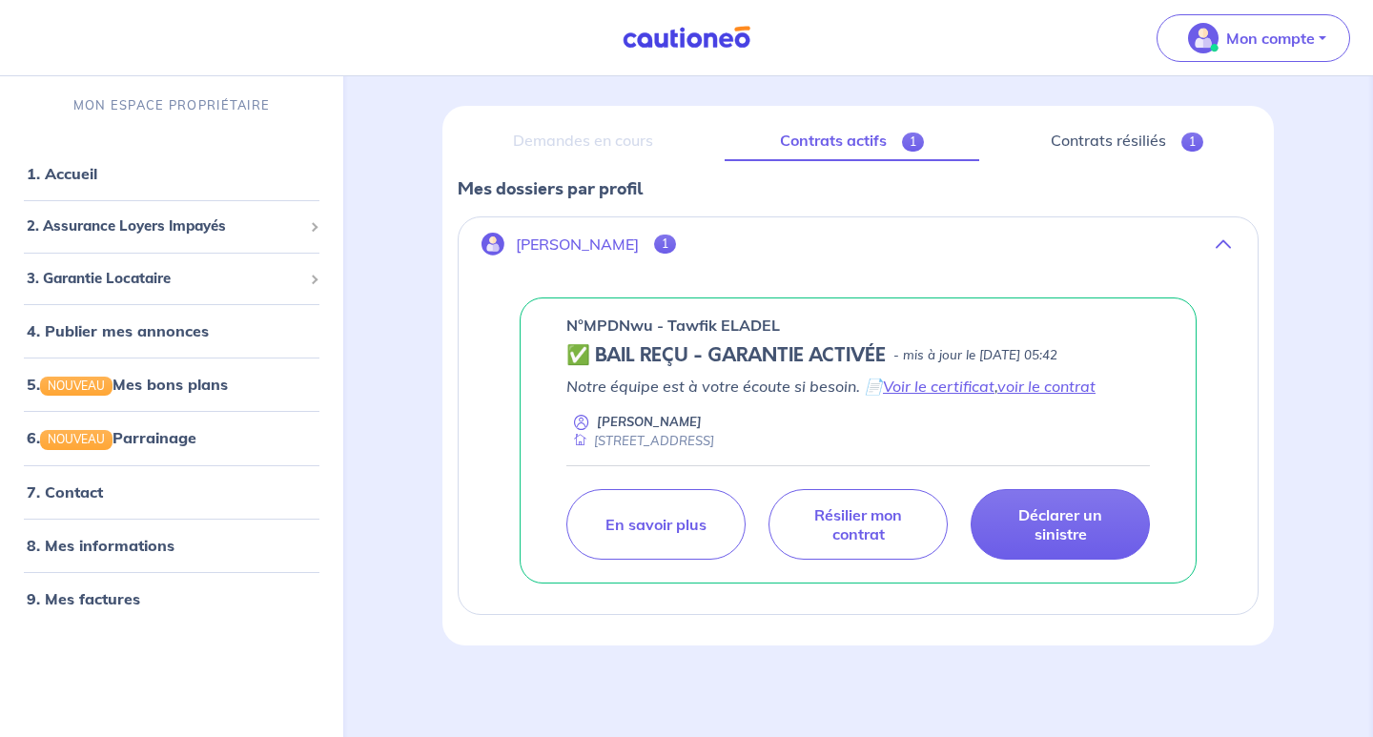
scroll to position [202, 0]
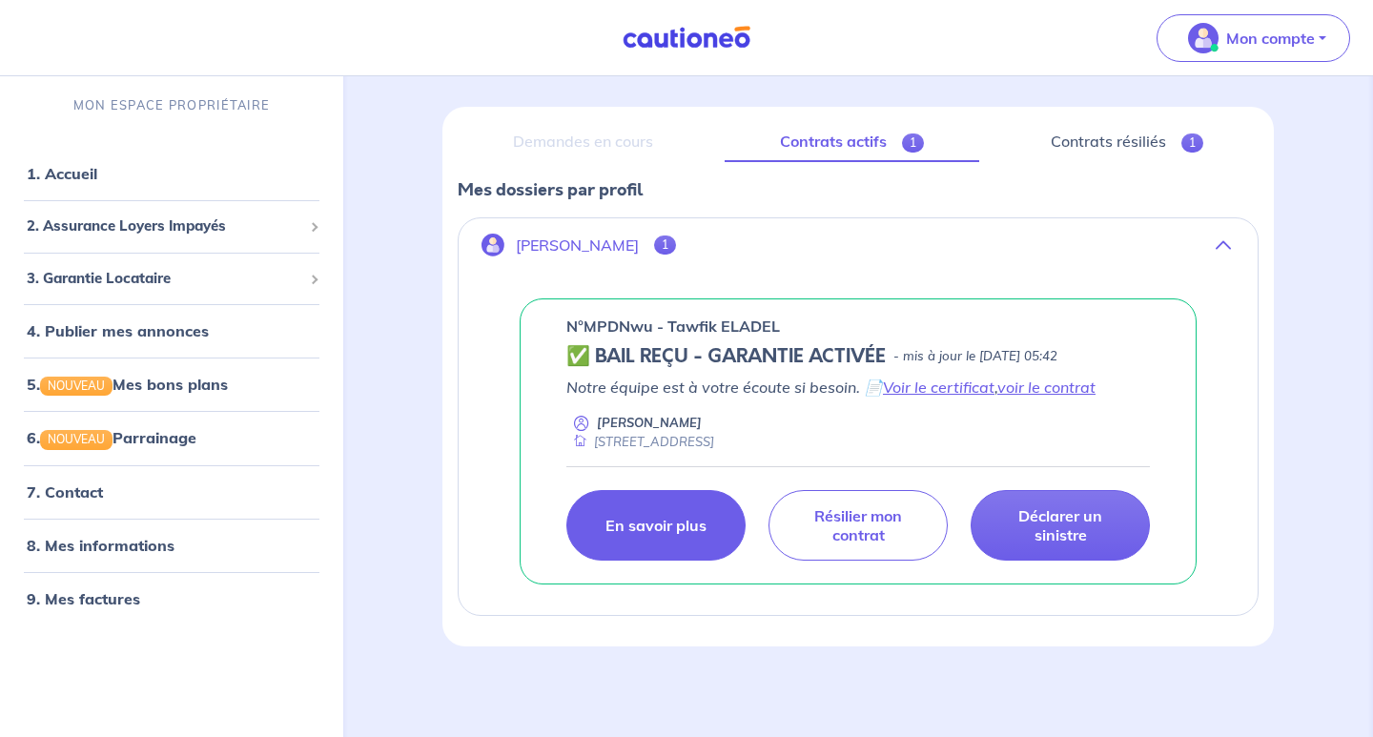
click at [661, 516] on p "En savoir plus" at bounding box center [656, 525] width 101 height 19
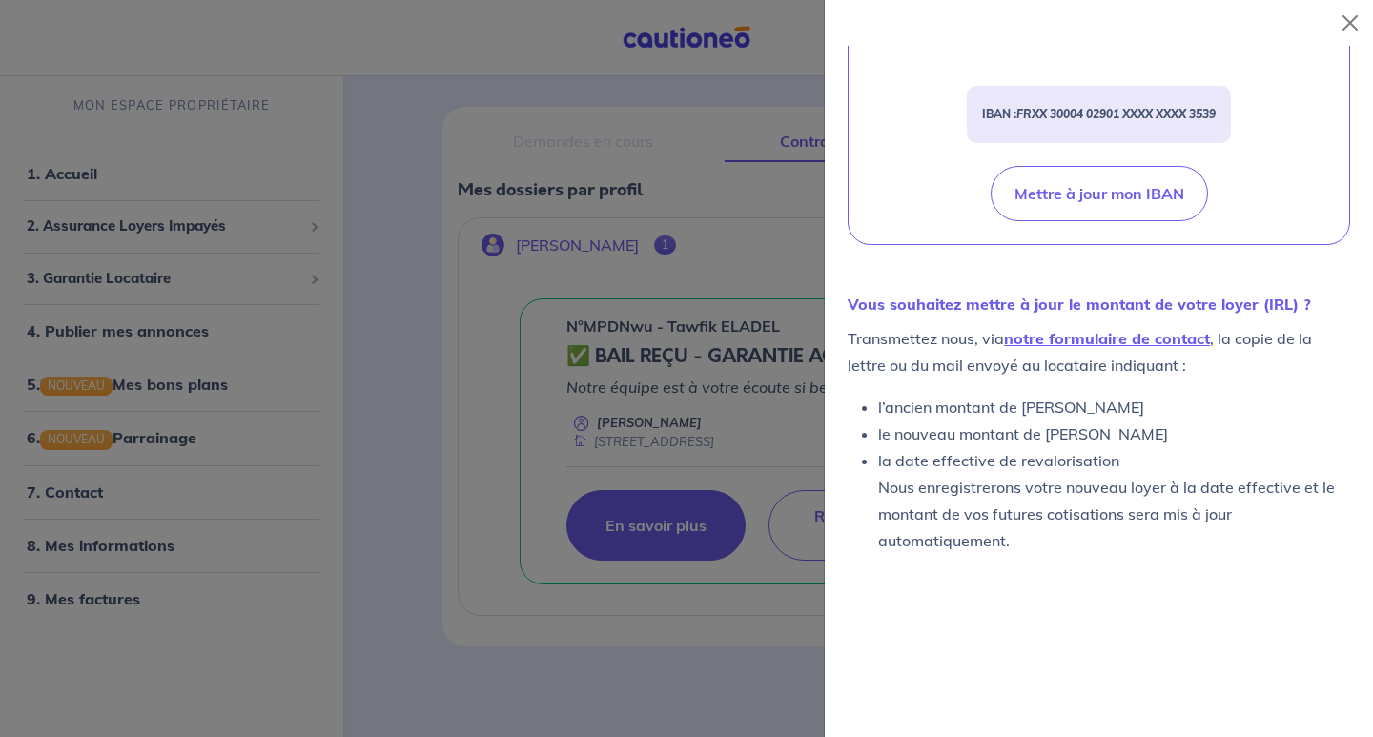
scroll to position [880, 0]
click at [155, 439] on div at bounding box center [686, 368] width 1373 height 737
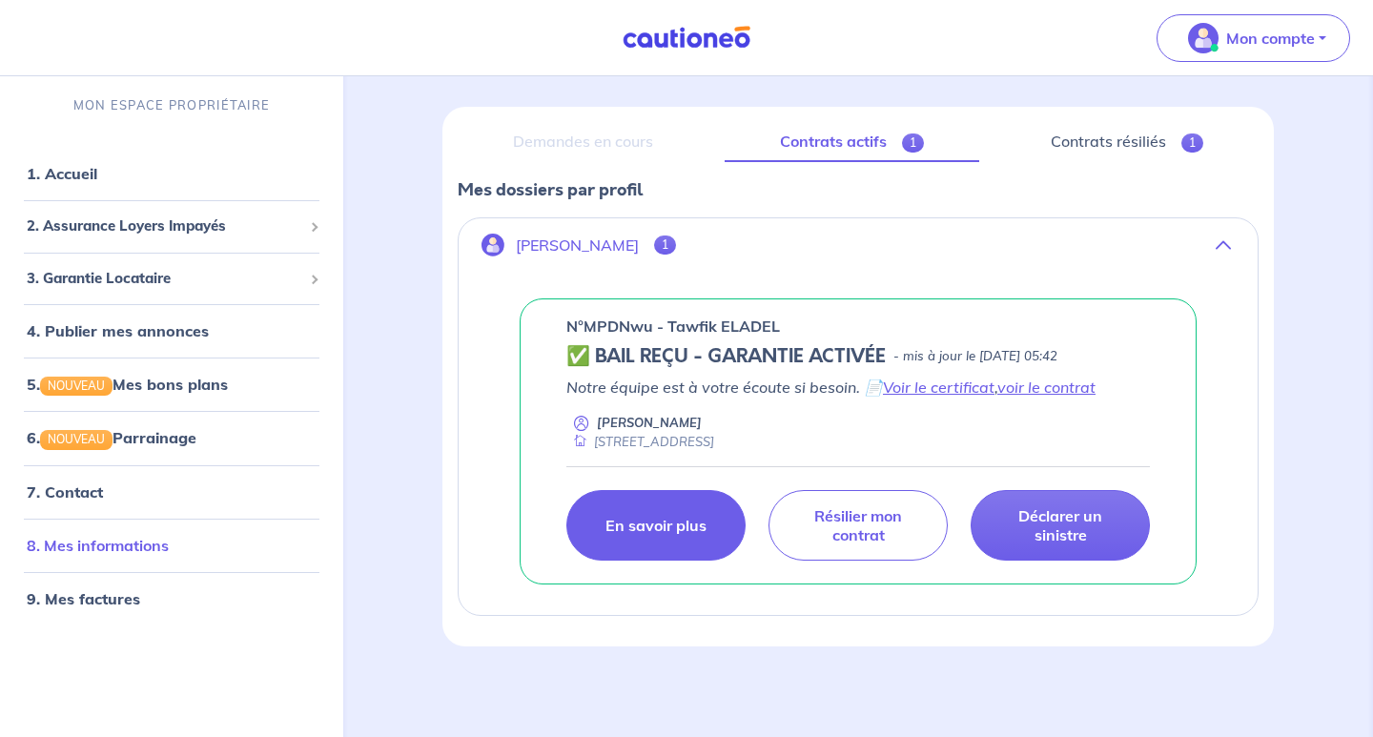
click at [167, 545] on link "8. Mes informations" at bounding box center [98, 545] width 142 height 19
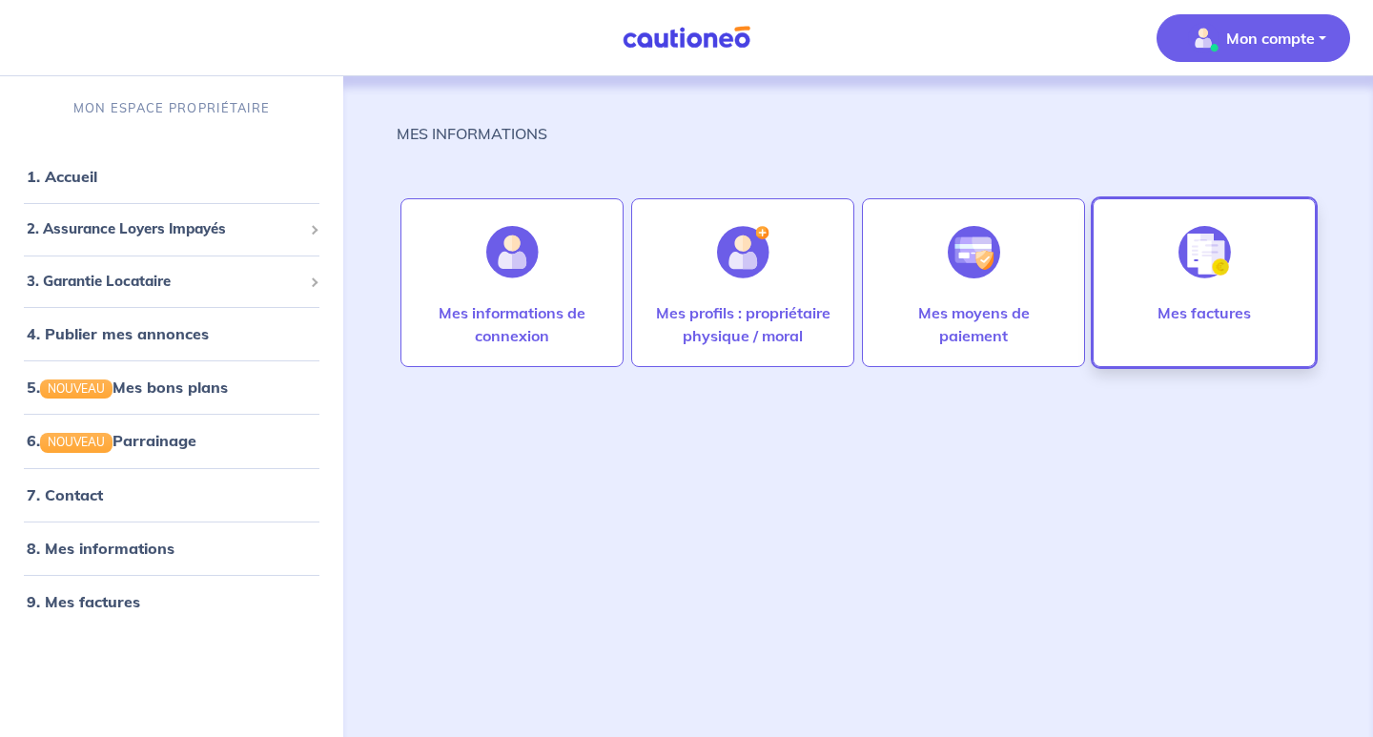
click at [1208, 250] on img at bounding box center [1205, 252] width 52 height 52
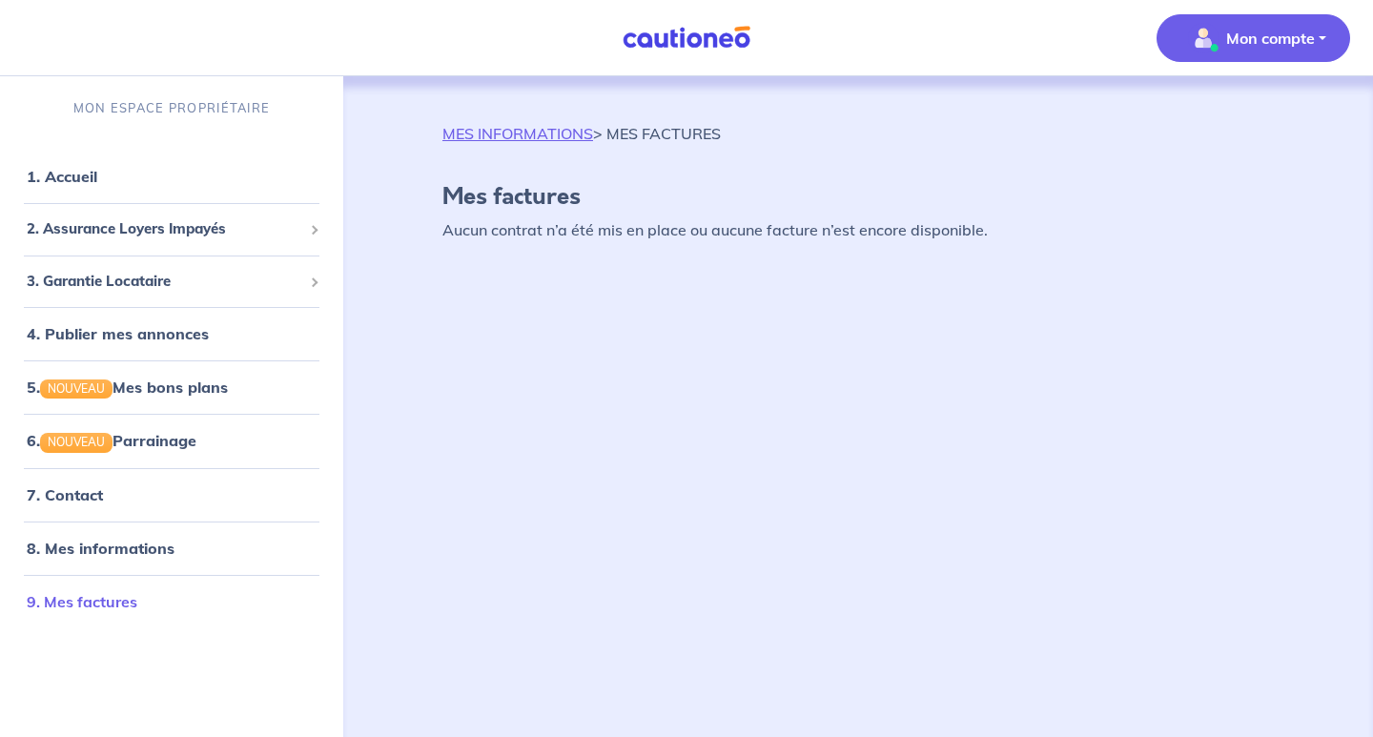
click at [106, 611] on link "9. Mes factures" at bounding box center [82, 601] width 111 height 19
click at [107, 599] on link "9. Mes factures" at bounding box center [82, 601] width 111 height 19
click at [1307, 39] on p "Mon compte" at bounding box center [1270, 38] width 89 height 23
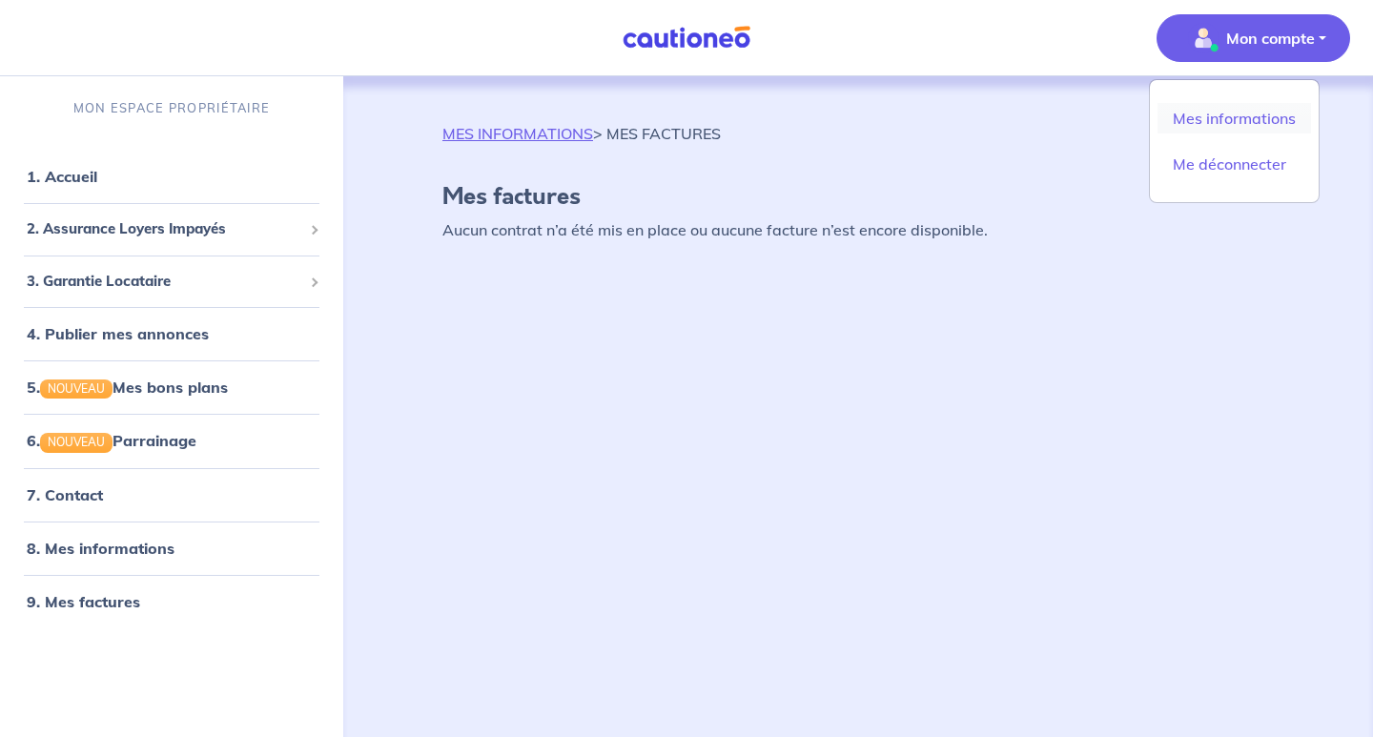
click at [1255, 115] on link "Mes informations" at bounding box center [1235, 118] width 154 height 31
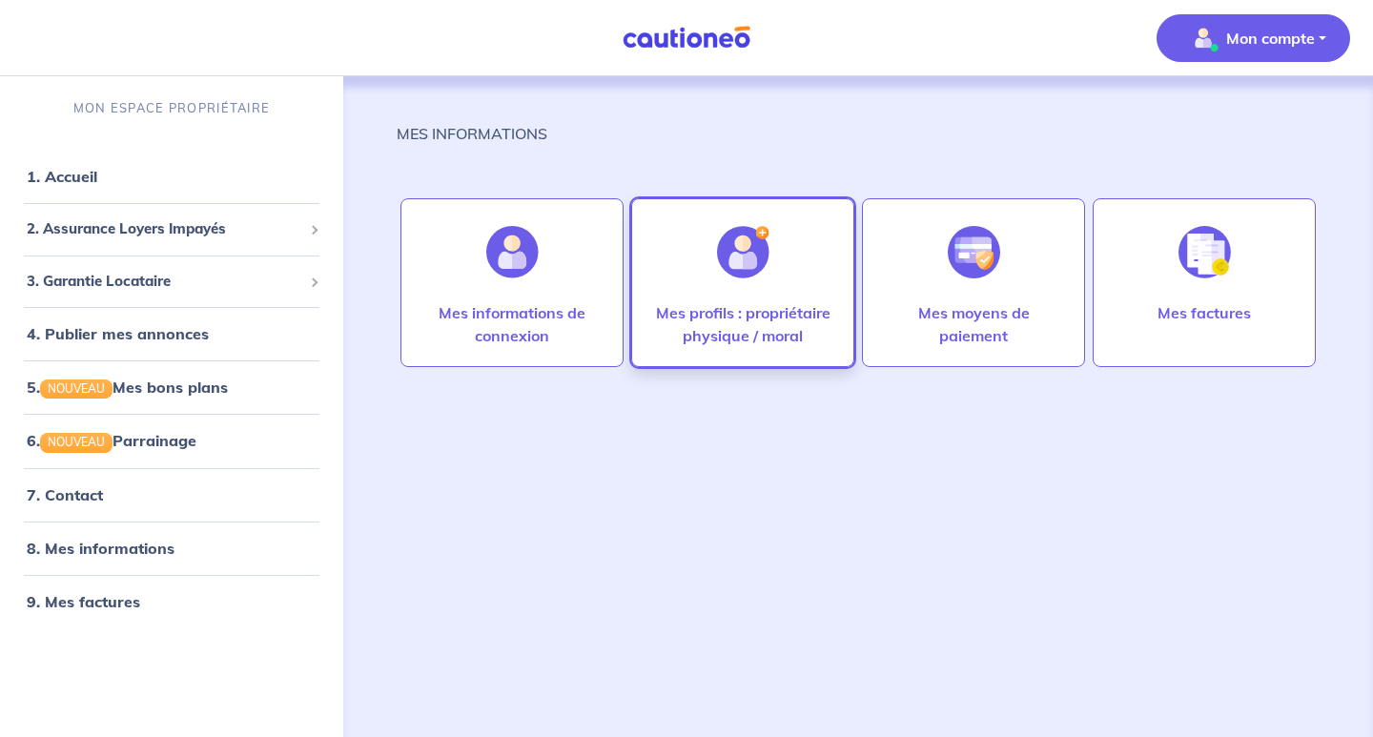
click at [799, 265] on div "Mes profils : propriétaire physique / moral" at bounding box center [742, 282] width 223 height 169
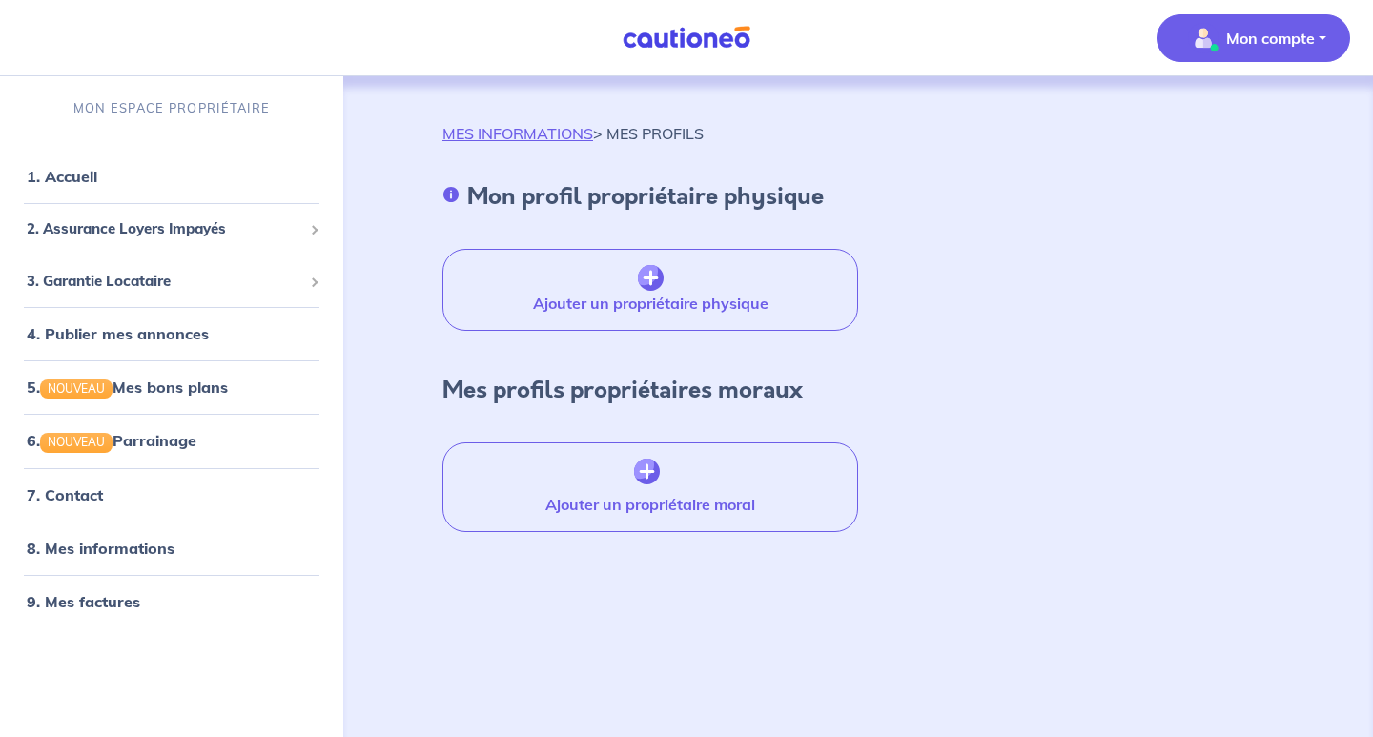
click at [1272, 30] on p "Mon compte" at bounding box center [1270, 38] width 89 height 23
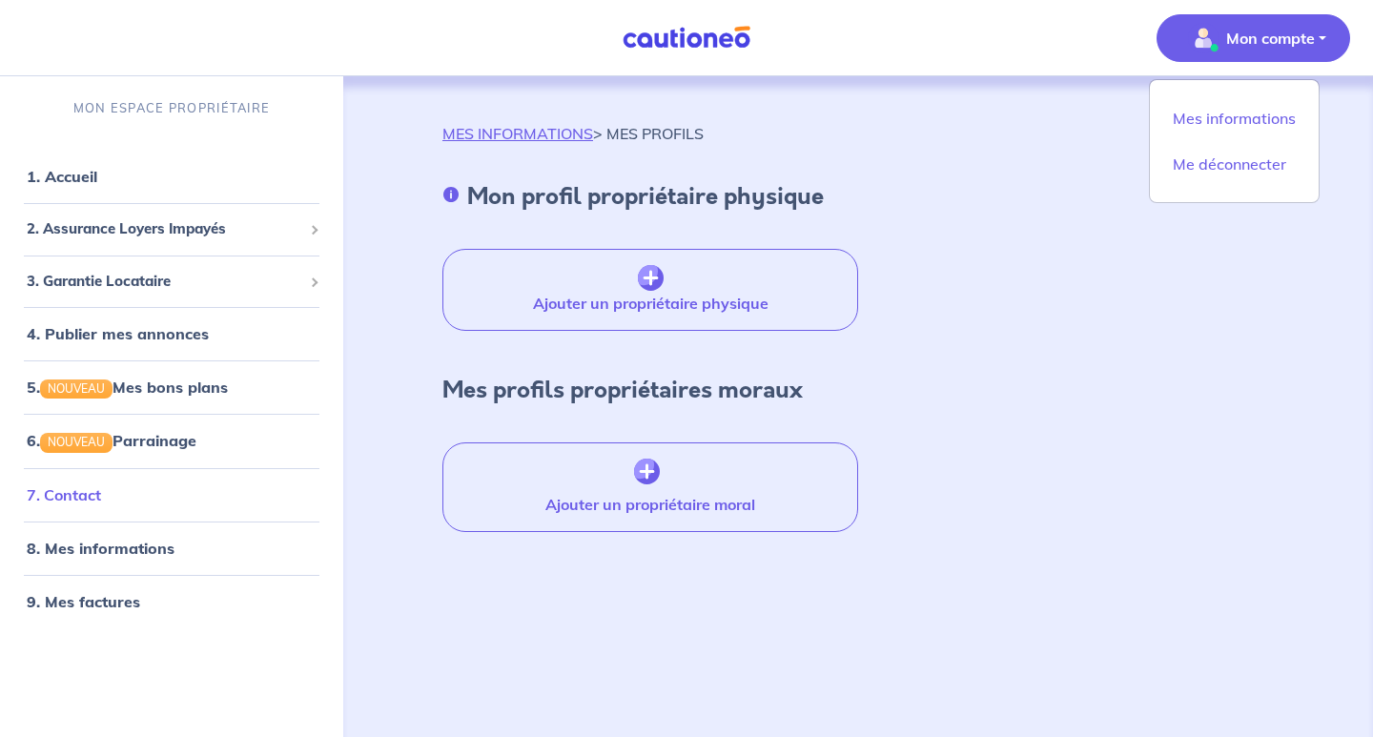
click at [89, 504] on link "7. Contact" at bounding box center [64, 494] width 74 height 19
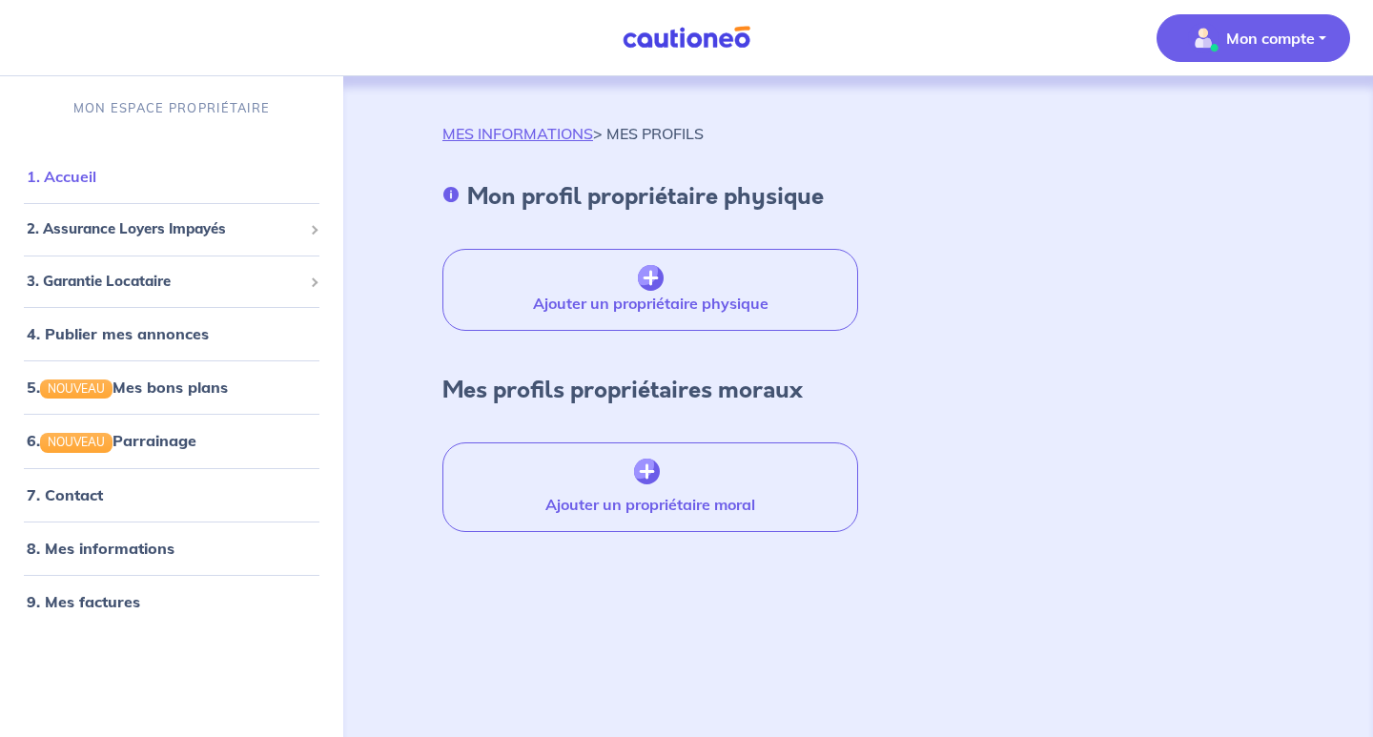
click at [96, 180] on link "1. Accueil" at bounding box center [62, 176] width 70 height 19
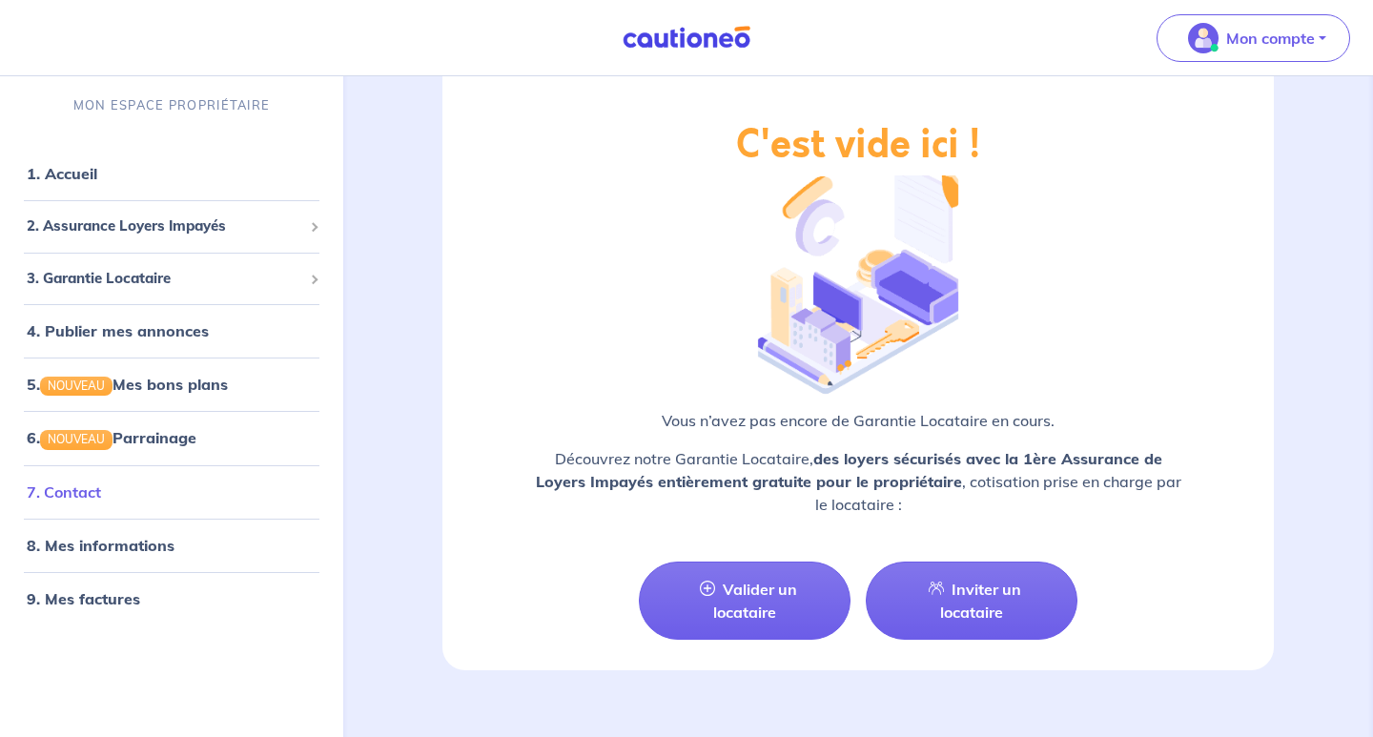
scroll to position [2475, 0]
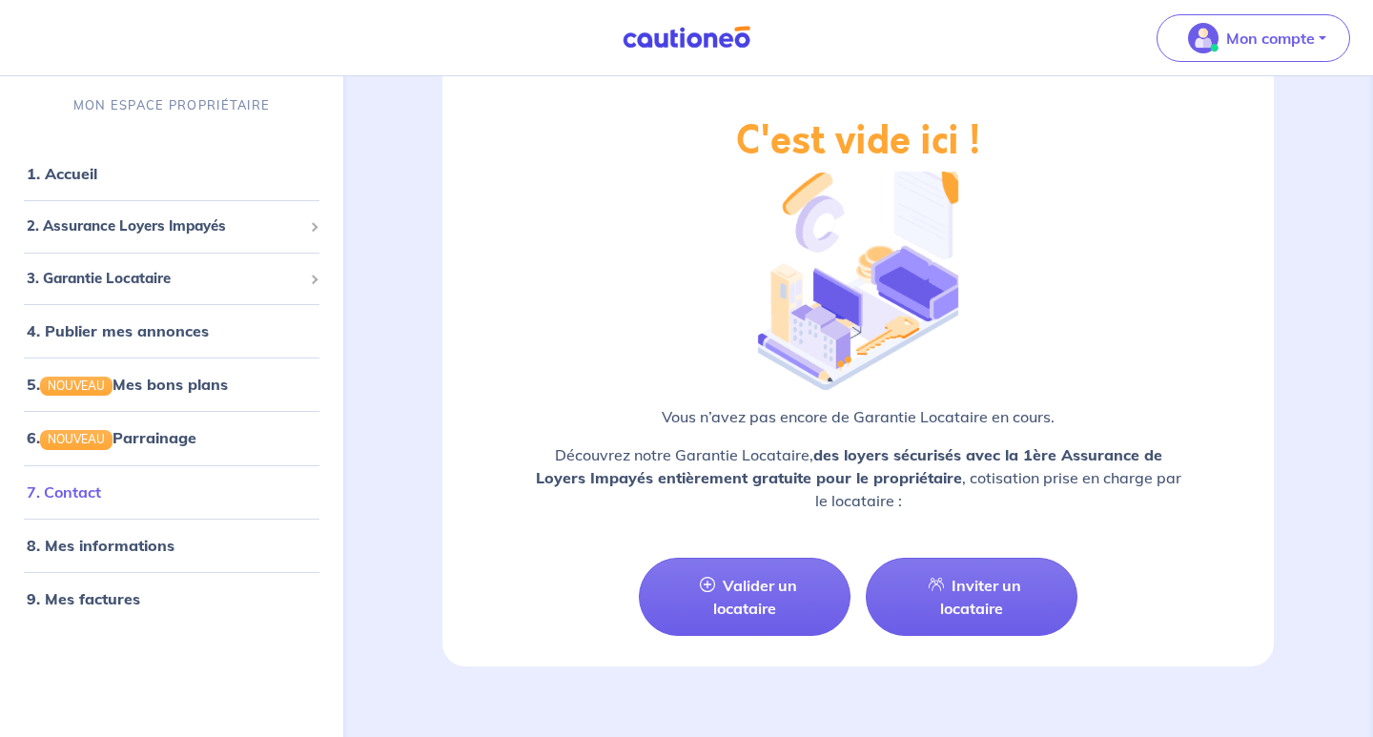
click at [97, 488] on link "7. Contact" at bounding box center [64, 492] width 74 height 19
click at [88, 598] on link "9. Mes factures" at bounding box center [82, 598] width 111 height 19
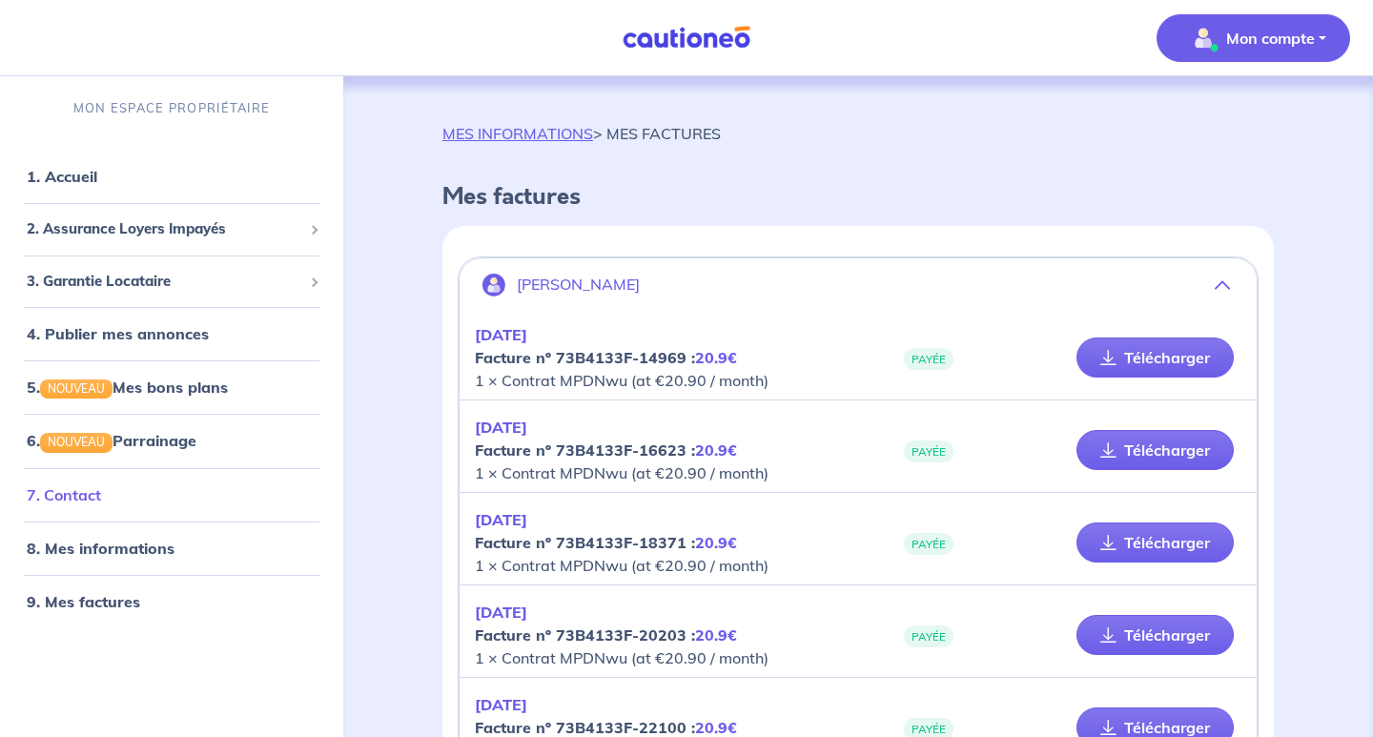
click at [94, 501] on link "7. Contact" at bounding box center [64, 494] width 74 height 19
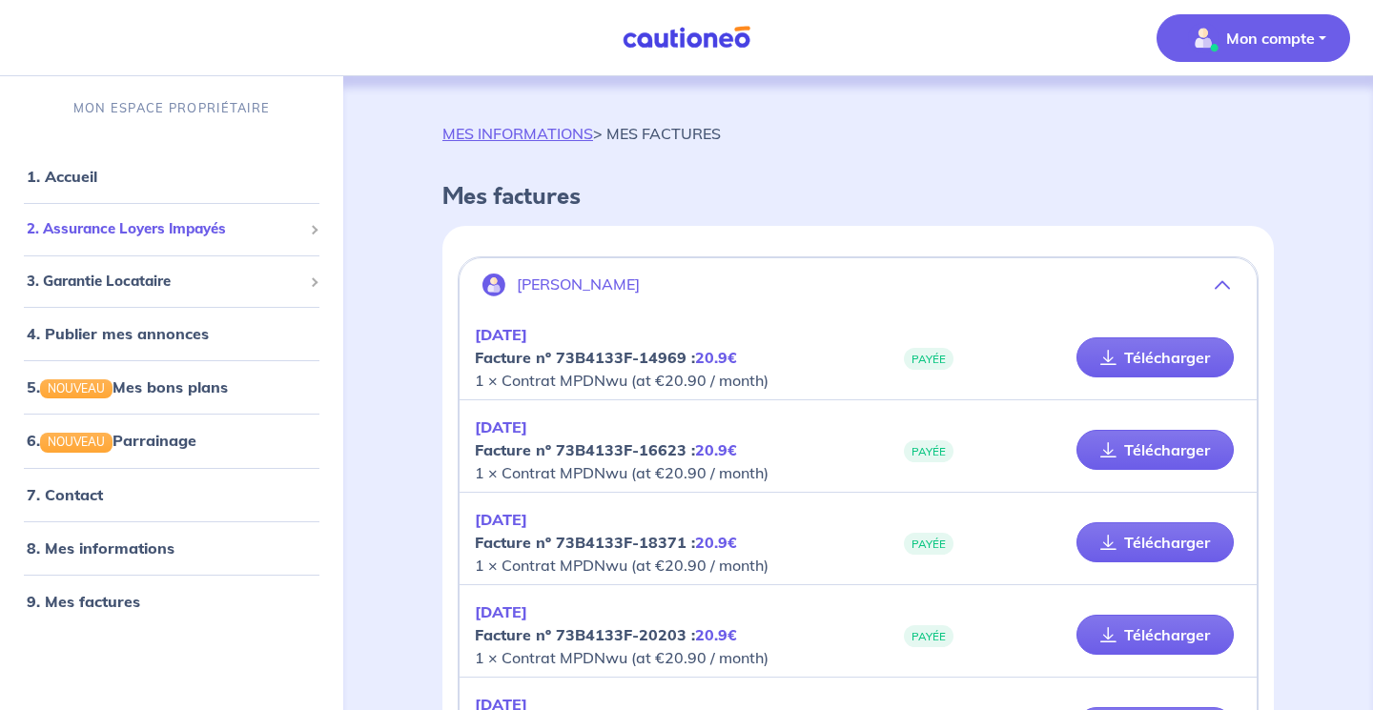
click at [184, 228] on span "2. Assurance Loyers Impayés" at bounding box center [165, 229] width 276 height 22
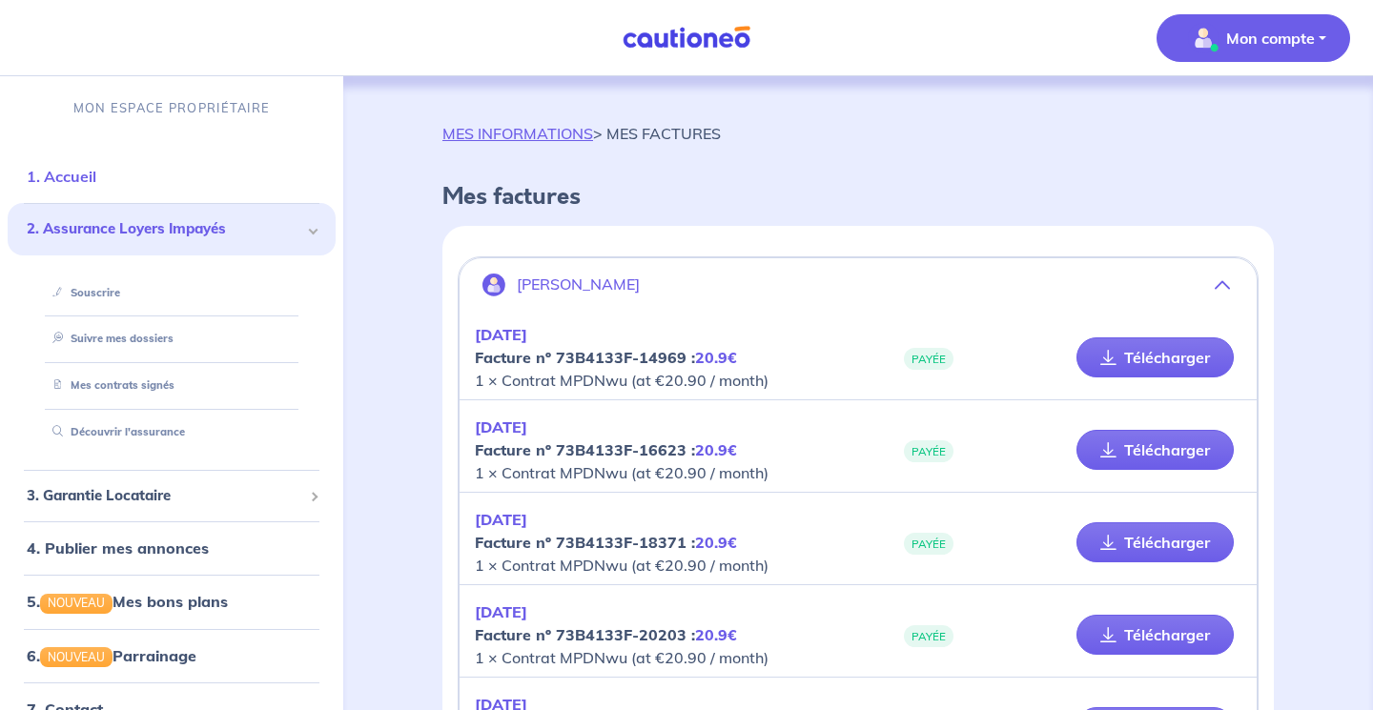
click at [96, 186] on link "1. Accueil" at bounding box center [62, 176] width 70 height 19
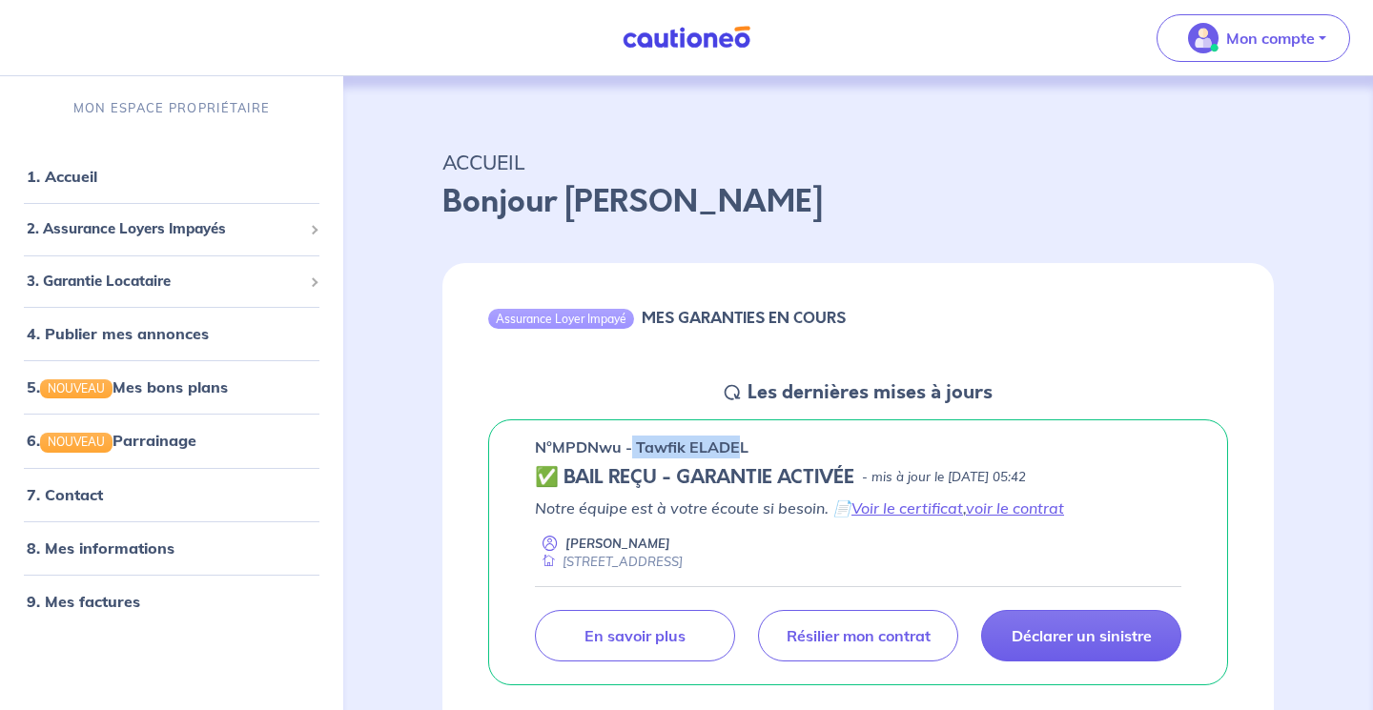
drag, startPoint x: 745, startPoint y: 442, endPoint x: 637, endPoint y: 442, distance: 107.8
click at [637, 442] on p "n°MPDNwu - Tawfik ELADEL" at bounding box center [642, 447] width 214 height 23
copy p "Tawfik ELADE"
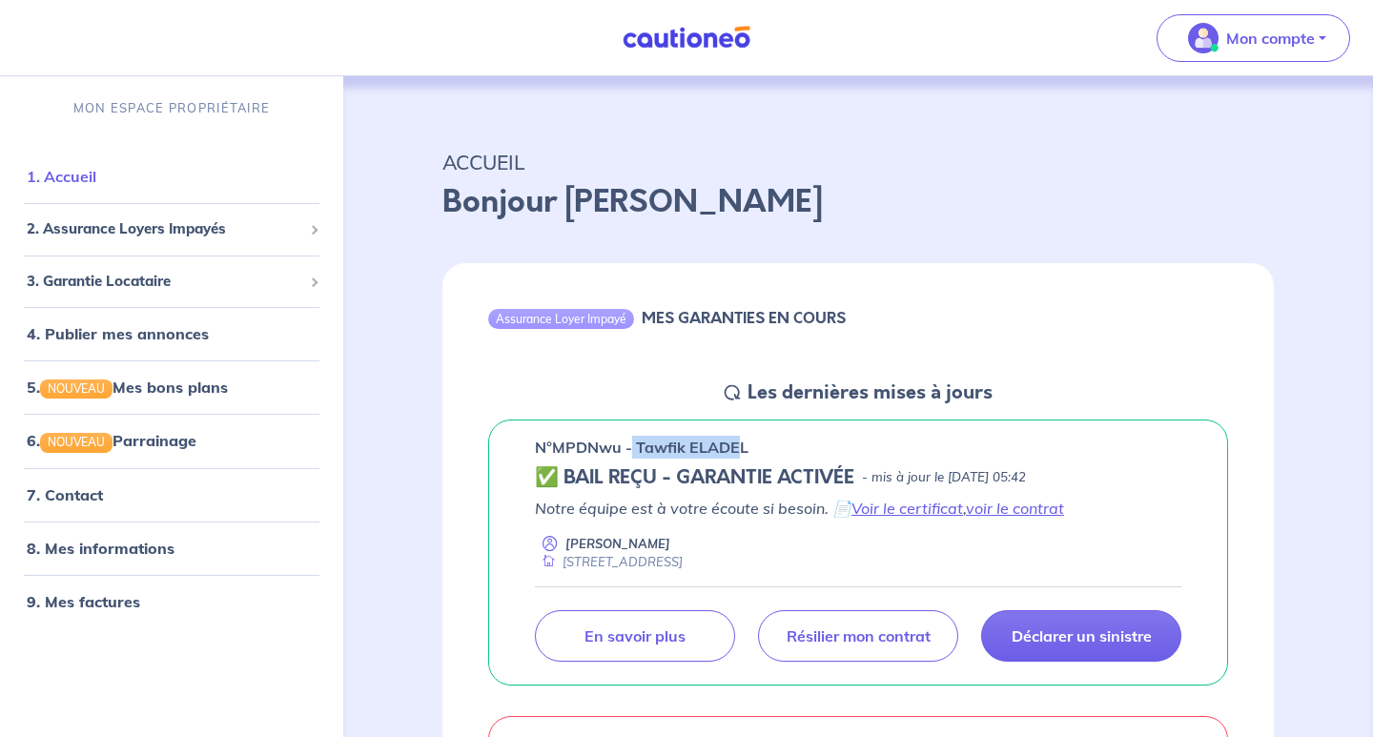
click at [82, 178] on link "1. Accueil" at bounding box center [62, 176] width 70 height 19
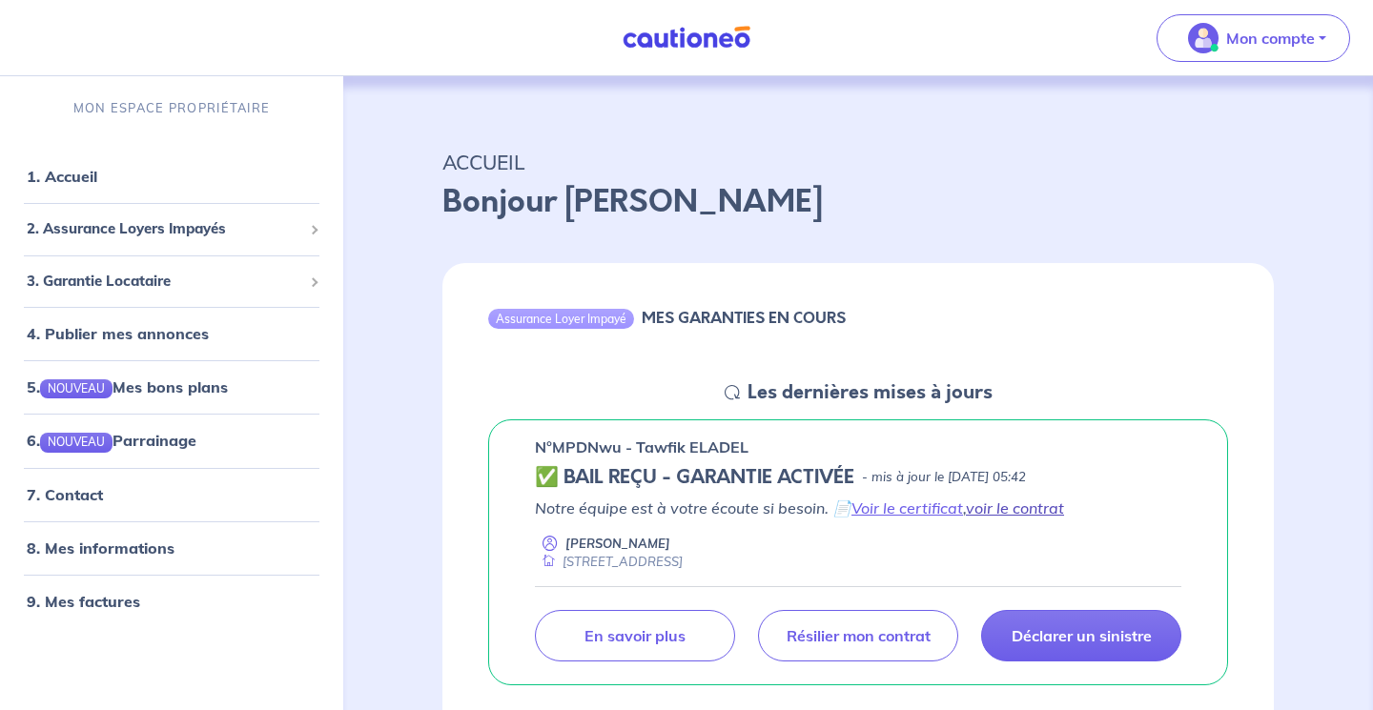
click at [995, 502] on link "voir le contrat" at bounding box center [1015, 508] width 98 height 19
click at [202, 286] on span "3. Garantie Locataire" at bounding box center [165, 282] width 276 height 22
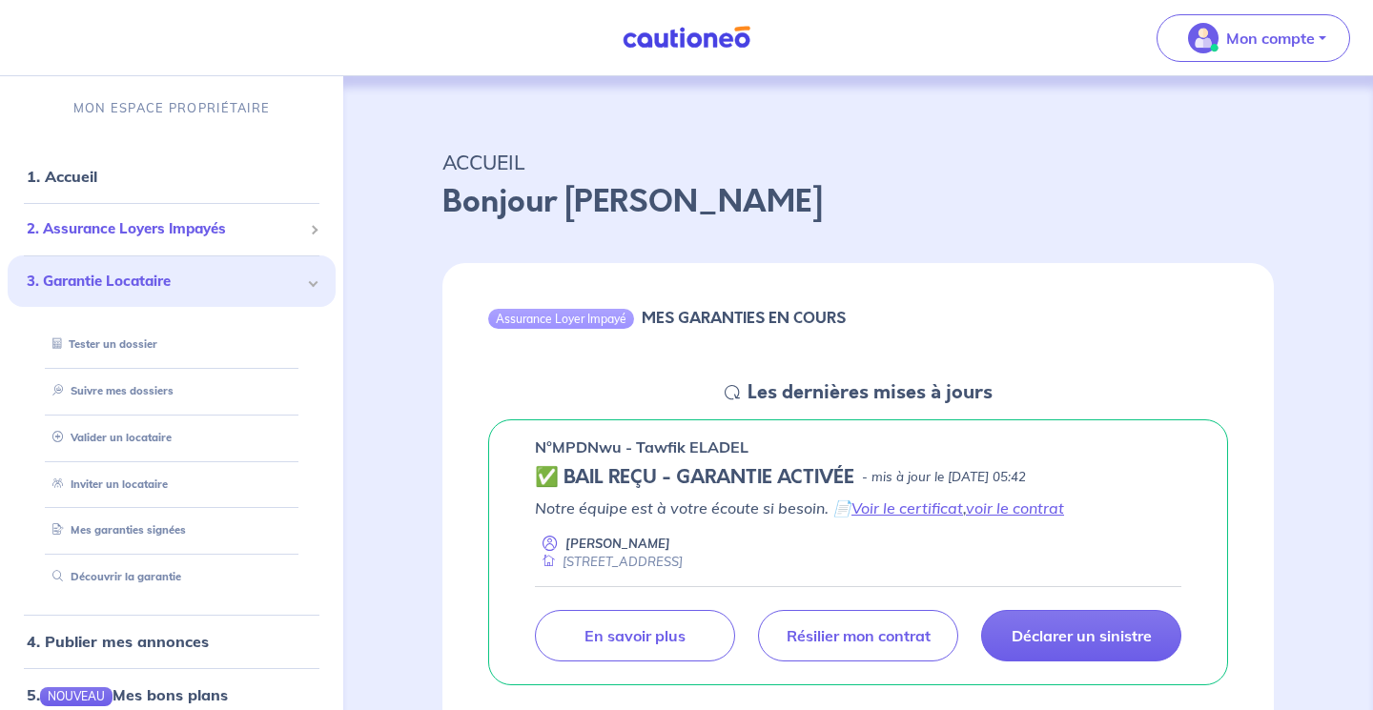
click at [200, 229] on span "2. Assurance Loyers Impayés" at bounding box center [165, 229] width 276 height 22
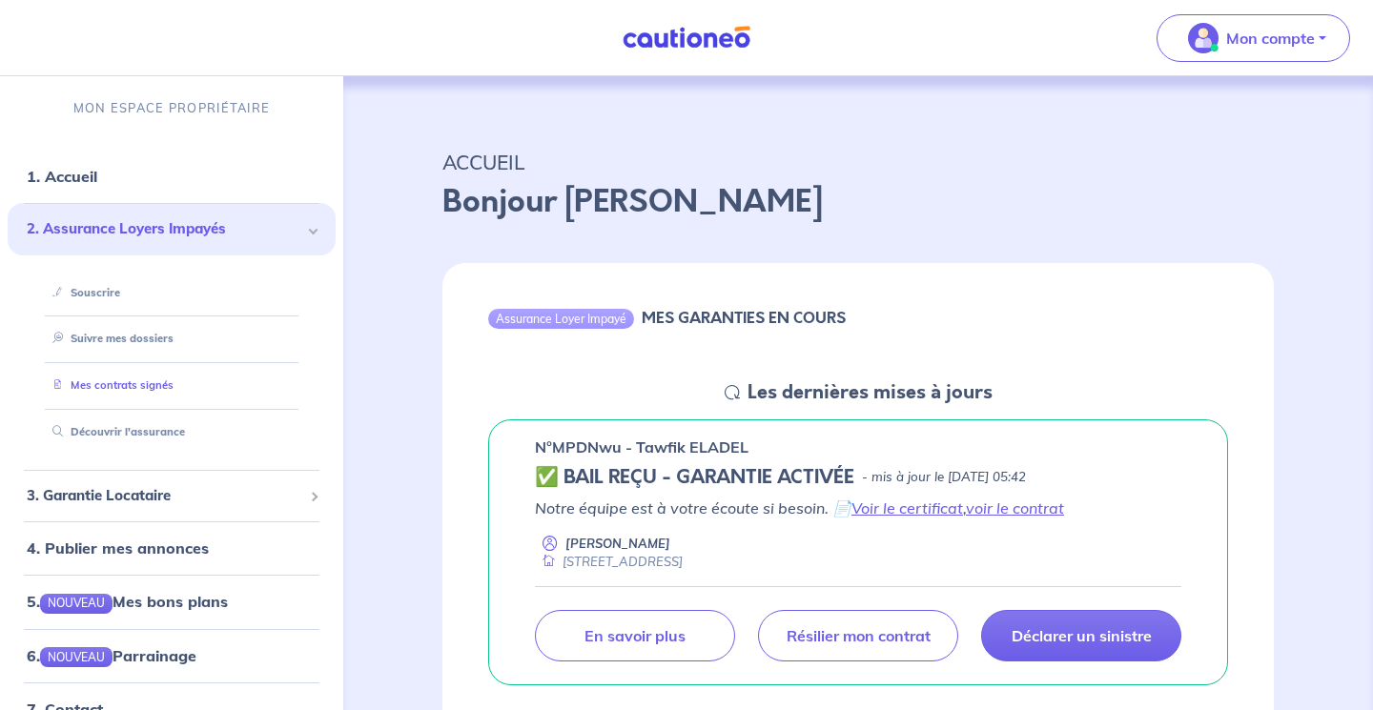
click at [139, 383] on link "Mes contrats signés" at bounding box center [109, 385] width 129 height 13
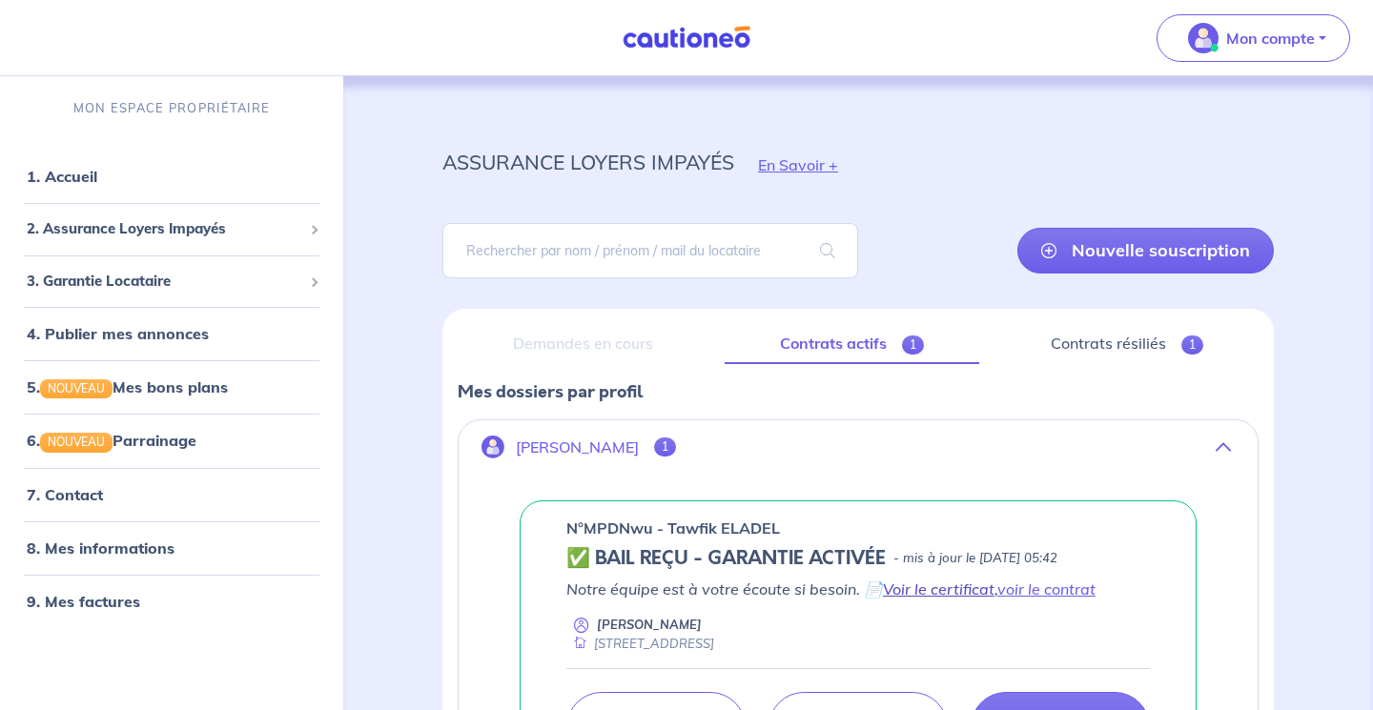
click at [956, 587] on link "Voir le certificat" at bounding box center [939, 589] width 112 height 19
click at [894, 591] on link "Voir le certificat" at bounding box center [939, 589] width 112 height 19
click at [171, 241] on div "2. Assurance Loyers Impayés" at bounding box center [172, 229] width 328 height 37
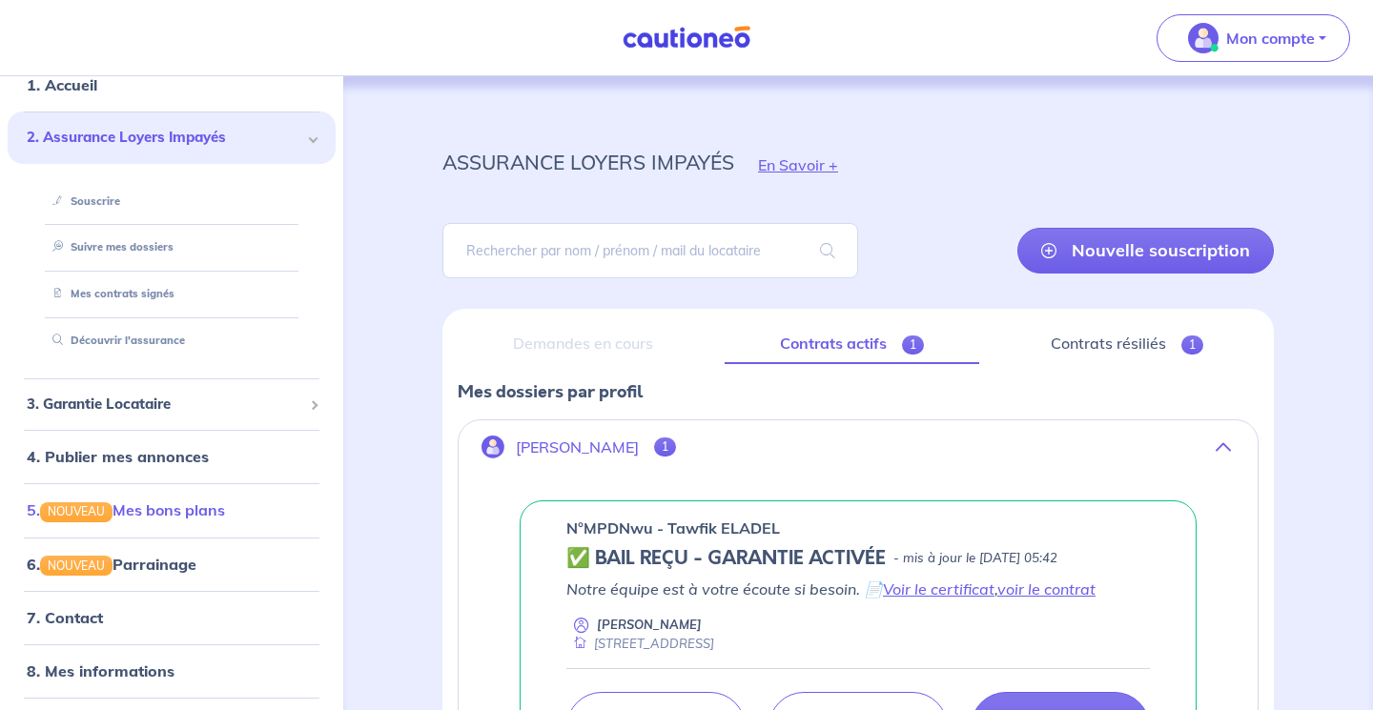
scroll to position [103, 0]
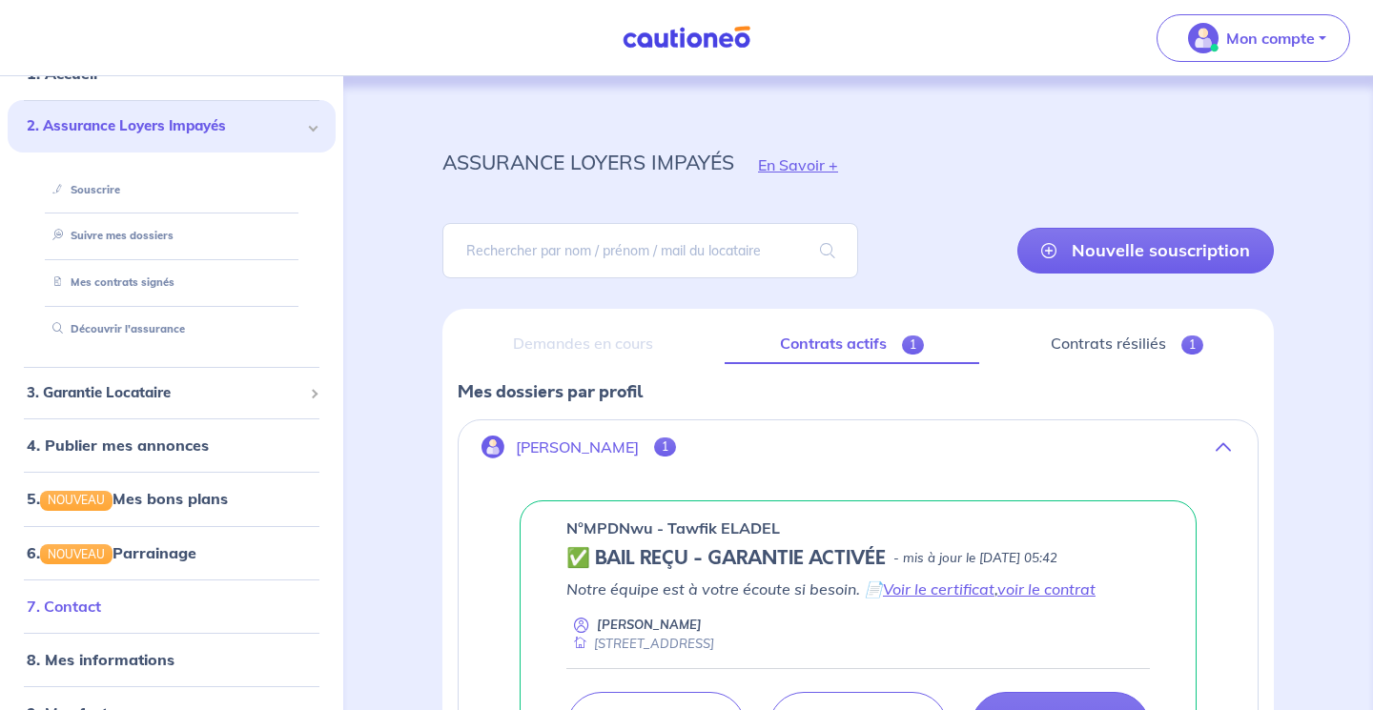
click at [101, 611] on link "7. Contact" at bounding box center [64, 606] width 74 height 19
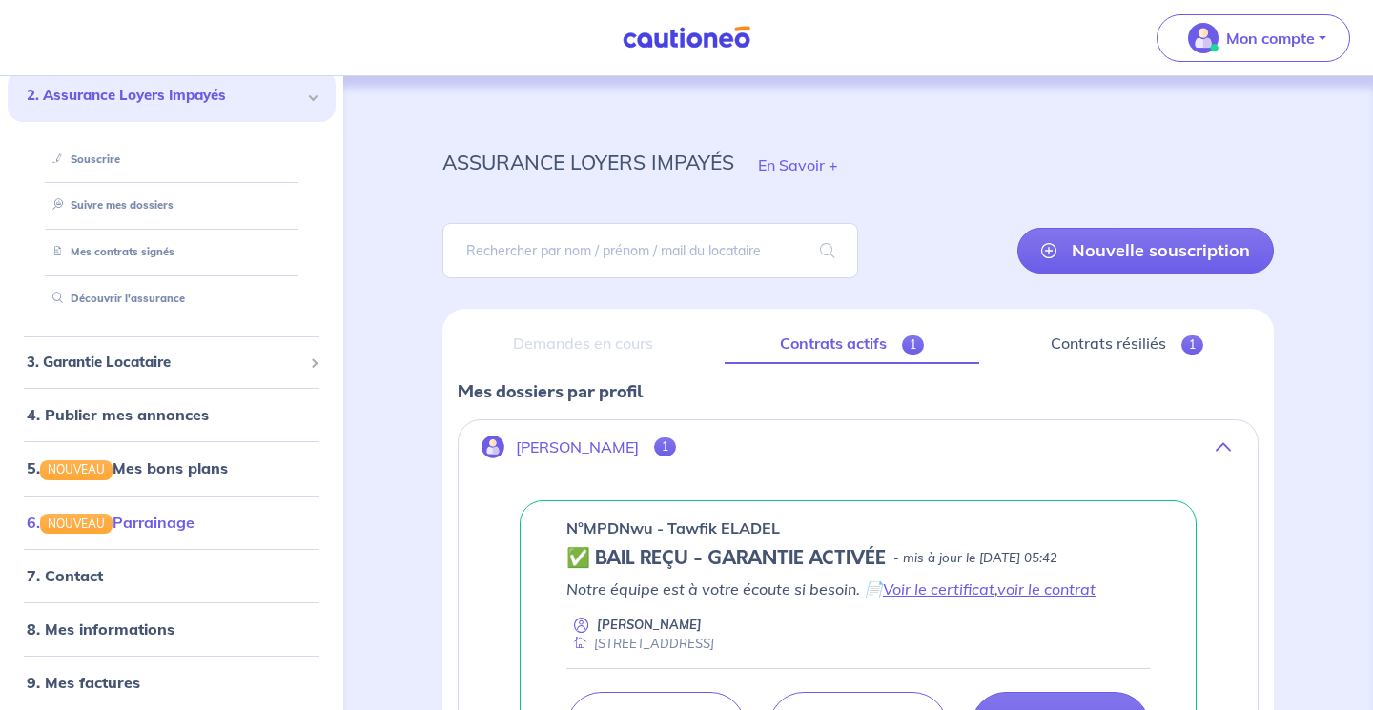
scroll to position [133, 0]
click at [111, 679] on link "9. Mes factures" at bounding box center [82, 683] width 111 height 19
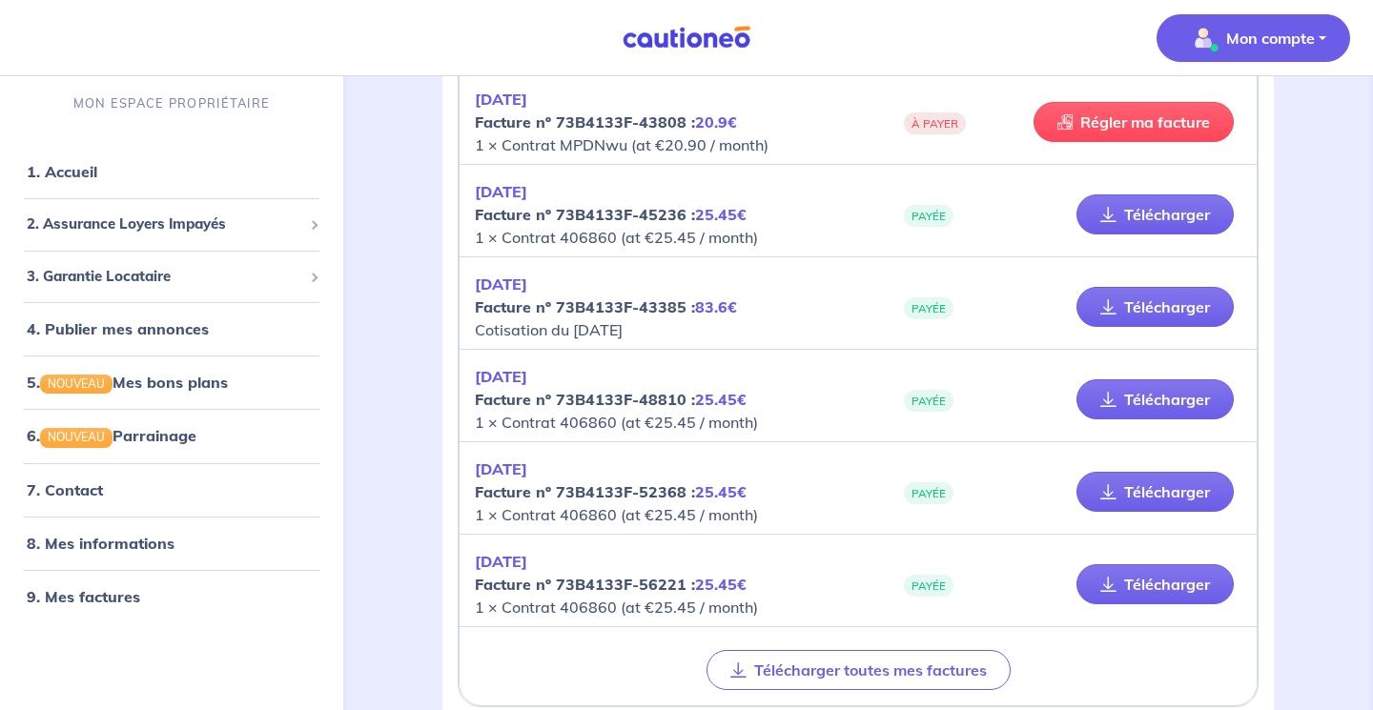
scroll to position [1249, 0]
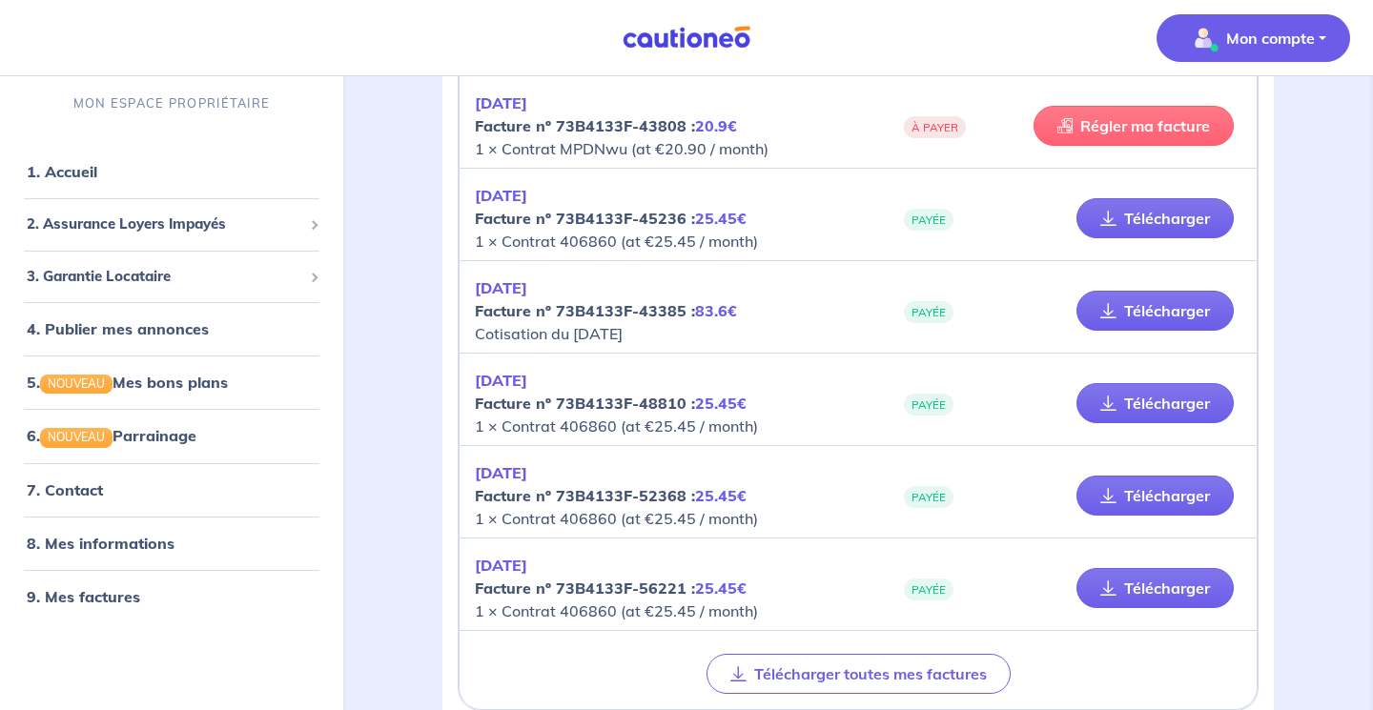
click at [1142, 127] on link "Régler ma facture" at bounding box center [1134, 126] width 200 height 40
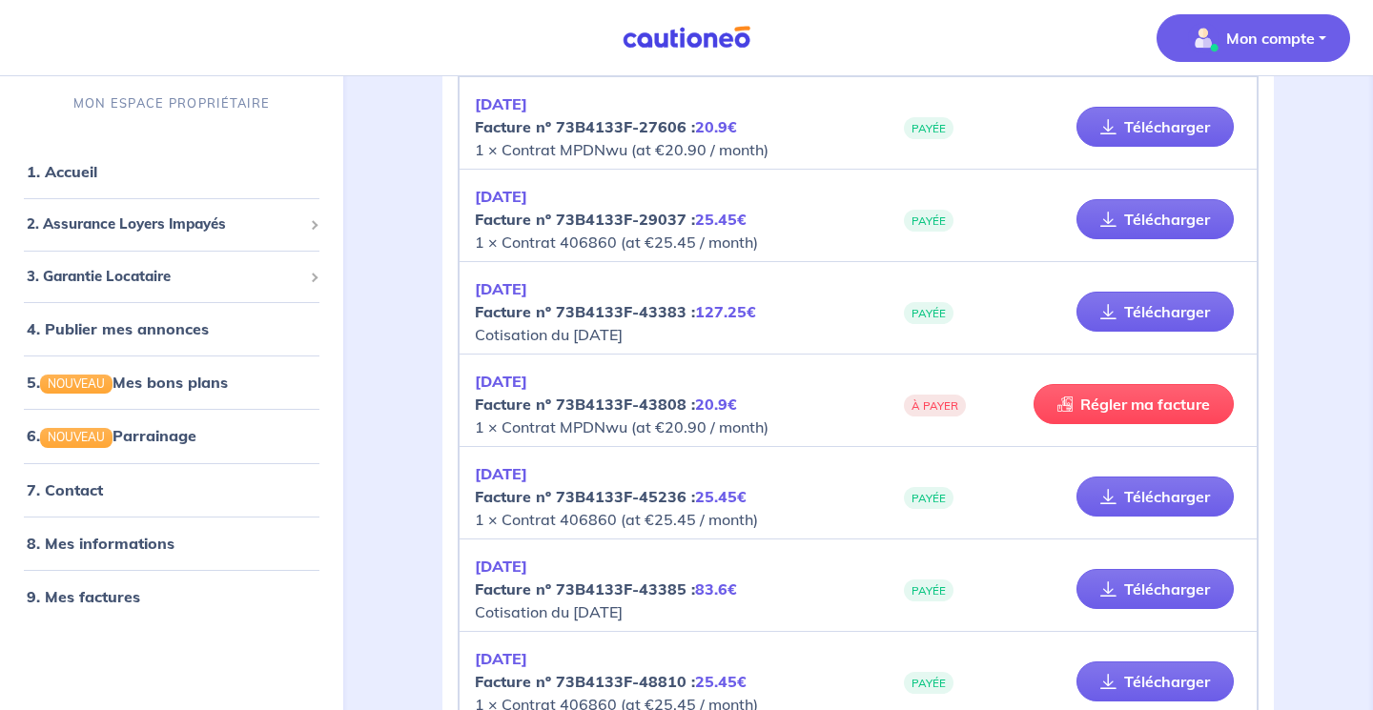
scroll to position [969, 0]
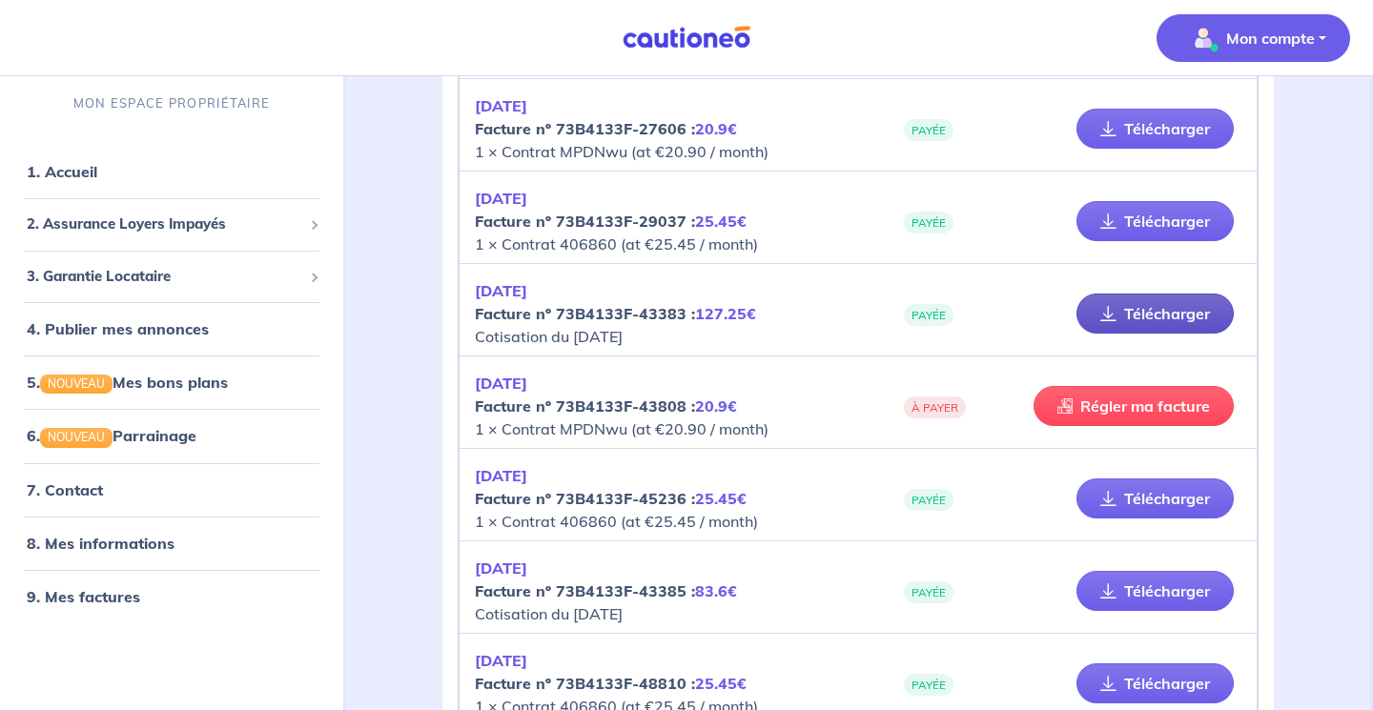
click at [1108, 315] on icon at bounding box center [1109, 313] width 16 height 15
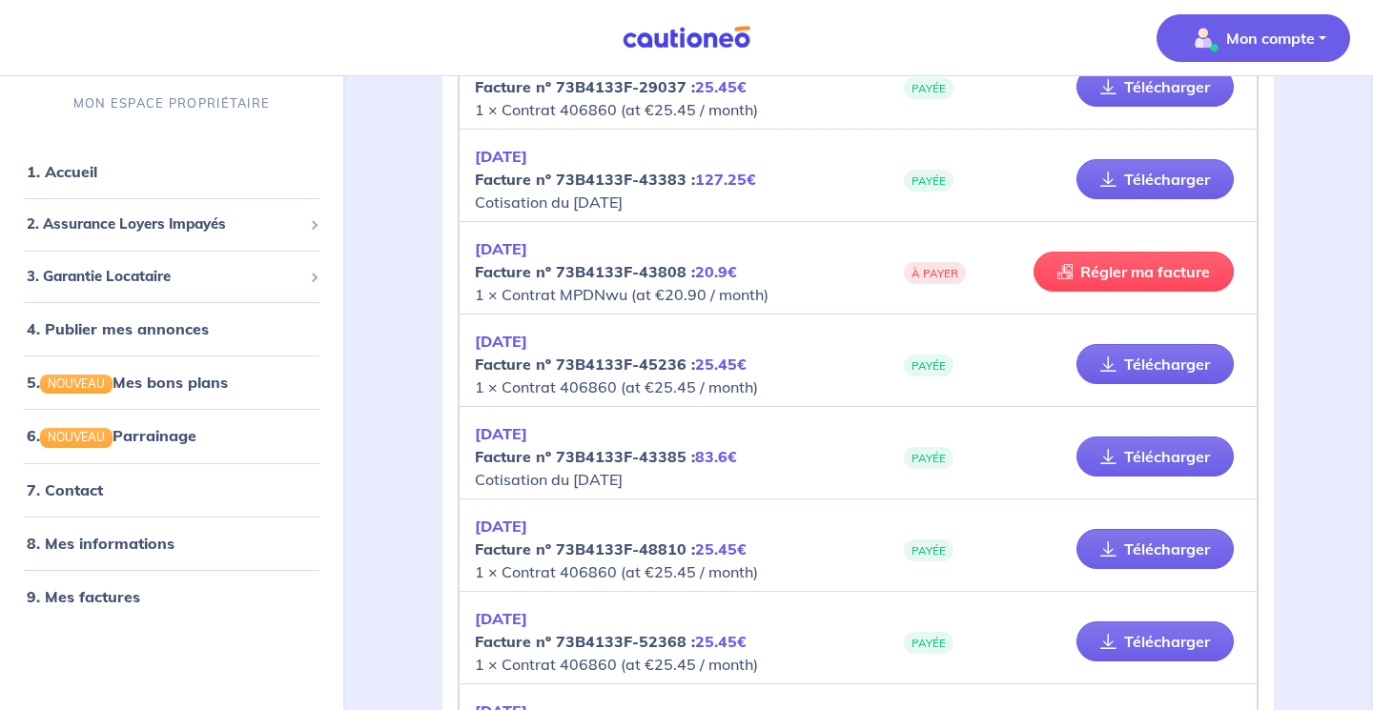
scroll to position [1102, 0]
click at [1088, 461] on link "Télécharger" at bounding box center [1155, 458] width 157 height 40
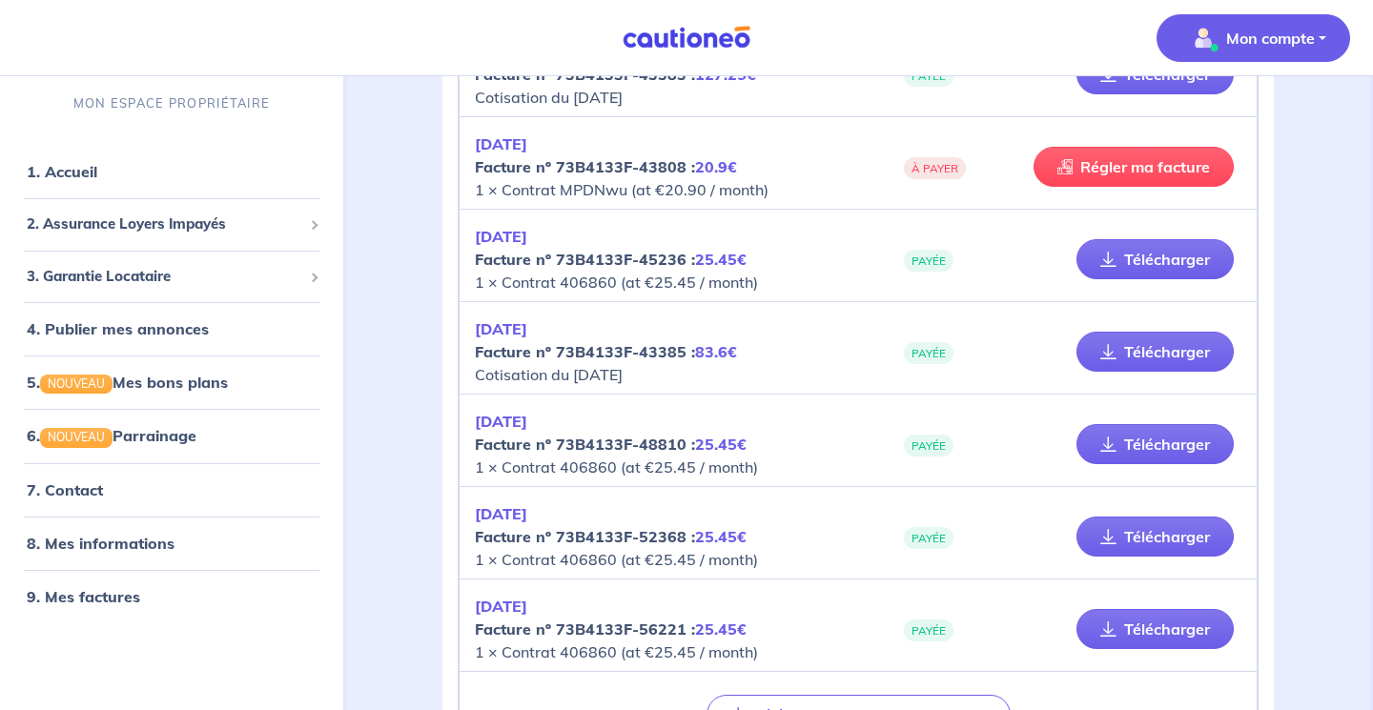
scroll to position [1216, 0]
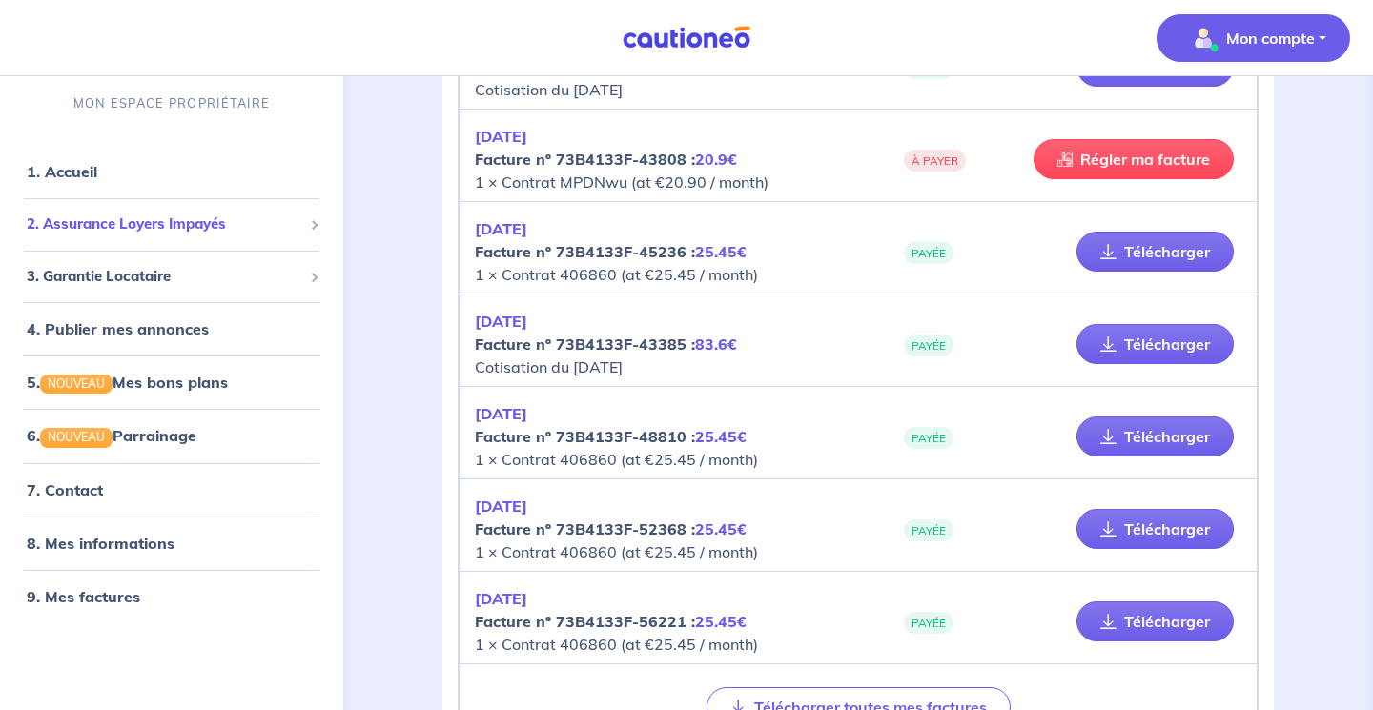
click at [250, 225] on span "2. Assurance Loyers Impayés" at bounding box center [165, 225] width 276 height 22
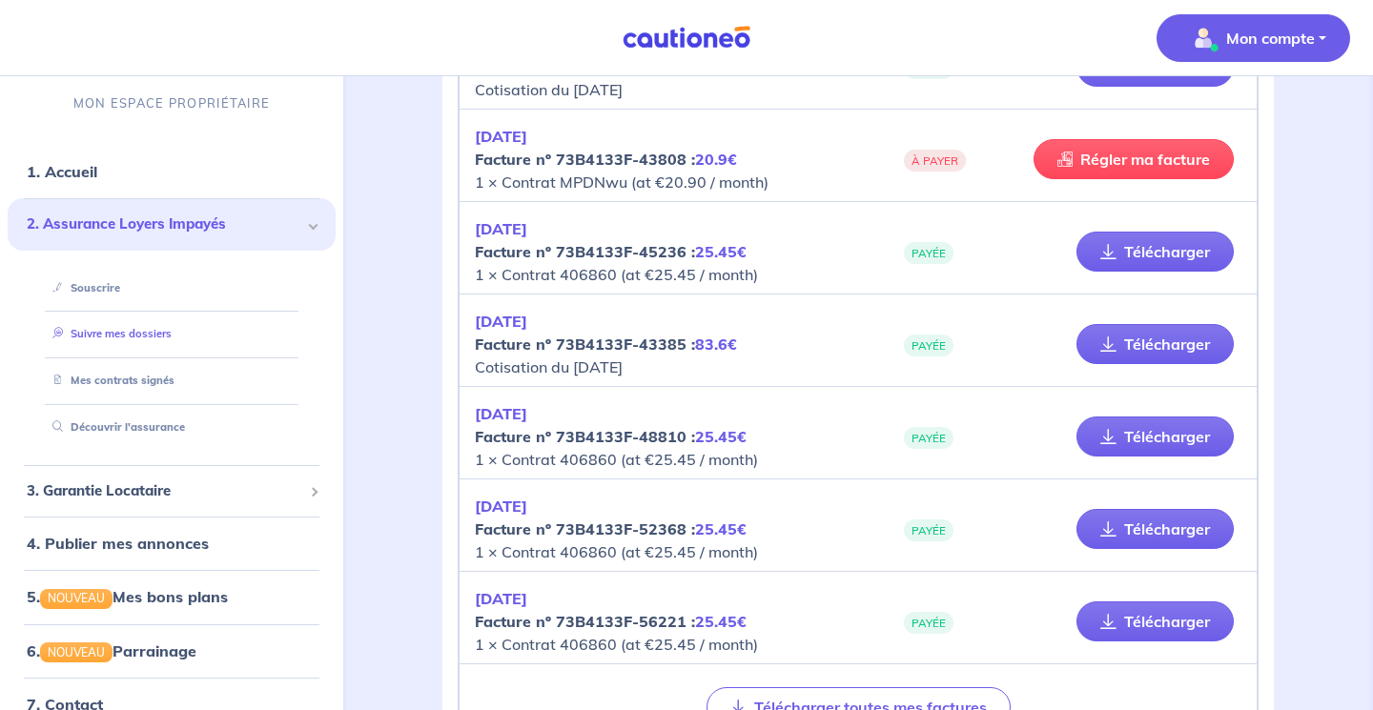
click at [142, 336] on link "Suivre mes dossiers" at bounding box center [108, 333] width 127 height 13
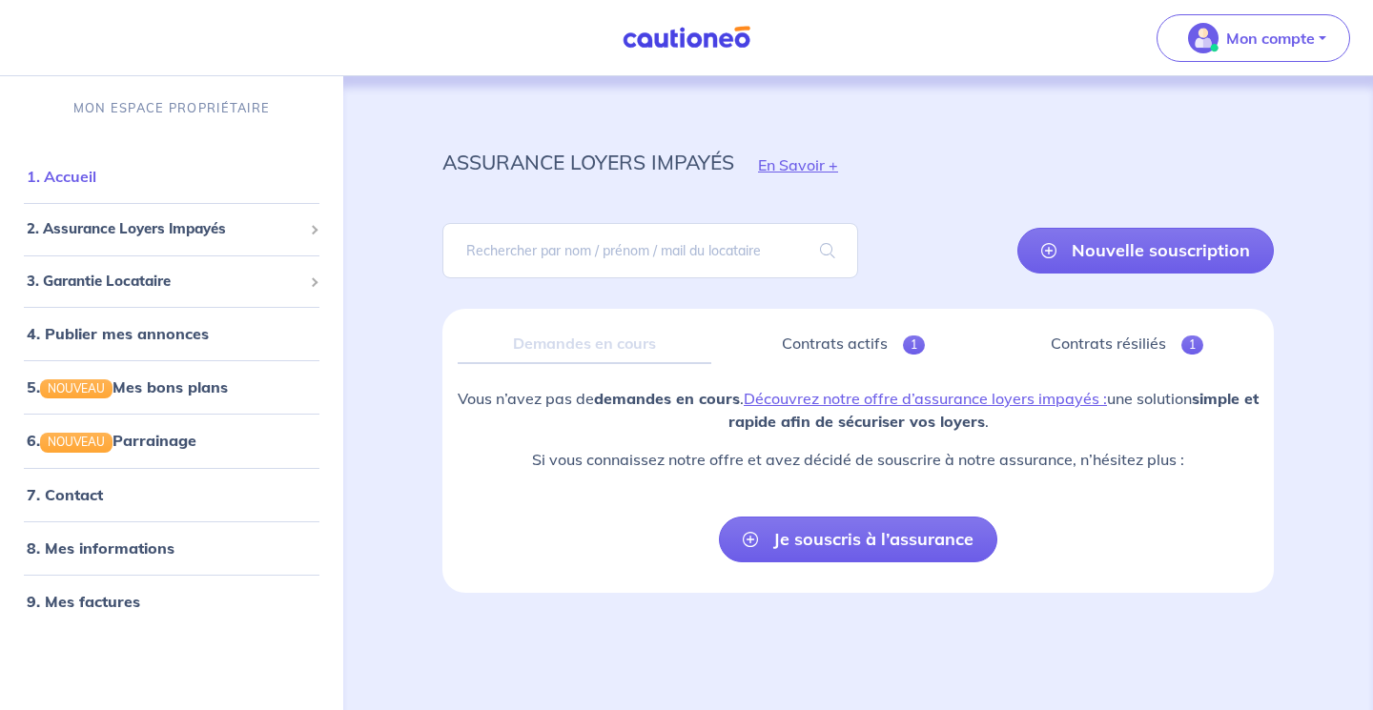
click at [83, 184] on link "1. Accueil" at bounding box center [62, 176] width 70 height 19
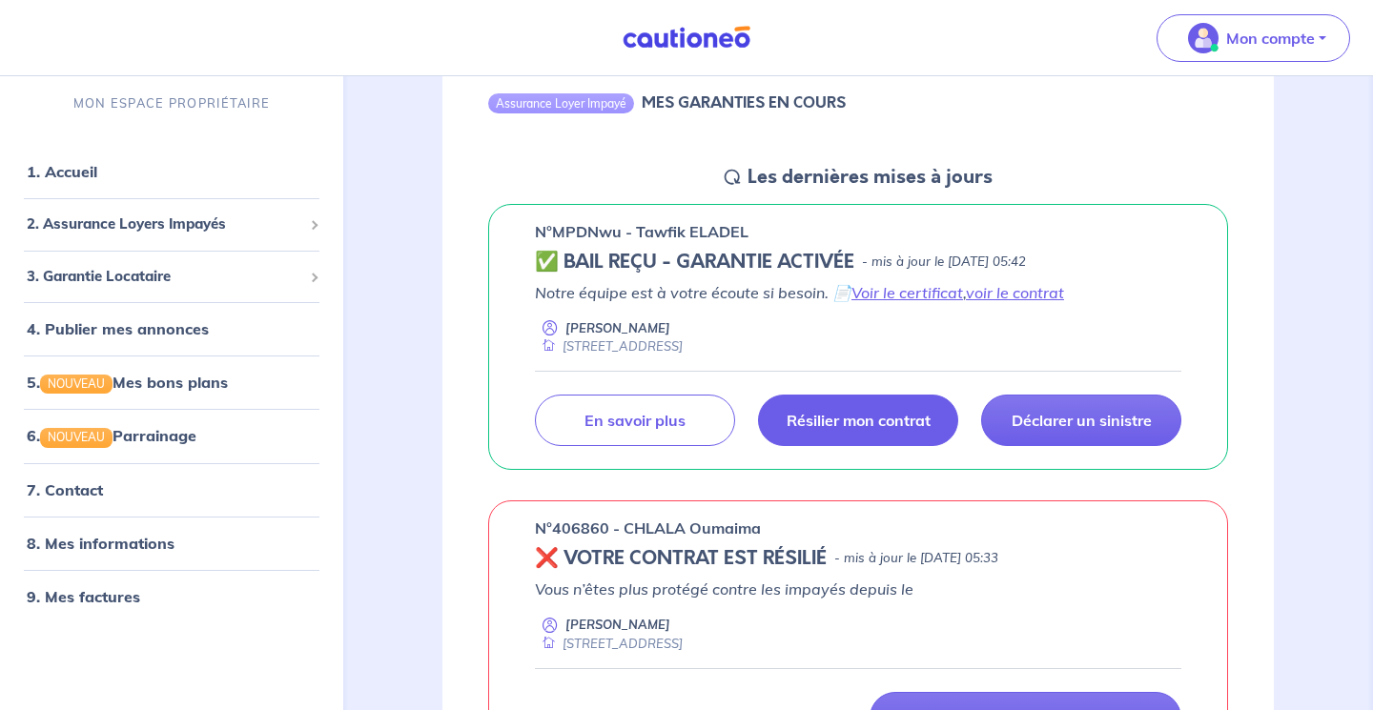
scroll to position [189, 0]
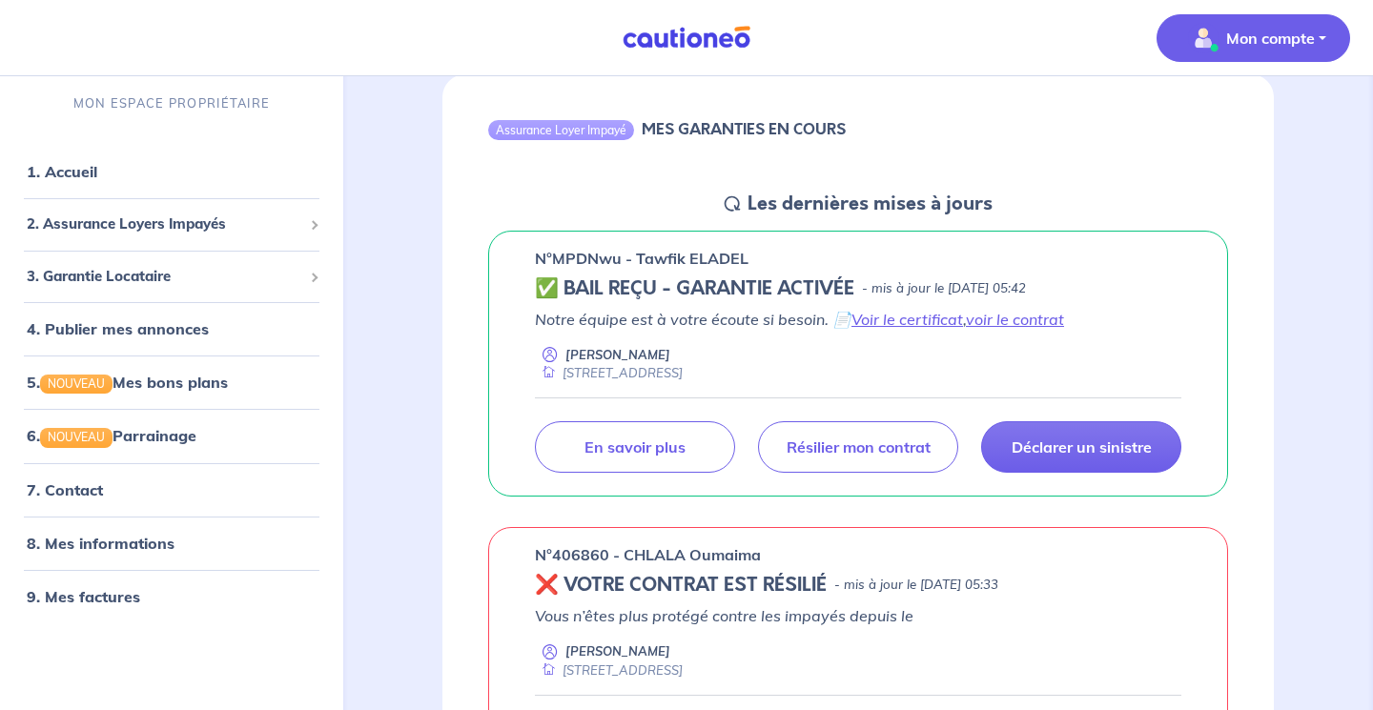
click at [1326, 29] on button "Mon compte" at bounding box center [1254, 38] width 194 height 48
click at [1284, 120] on link "Mes informations" at bounding box center [1235, 118] width 154 height 31
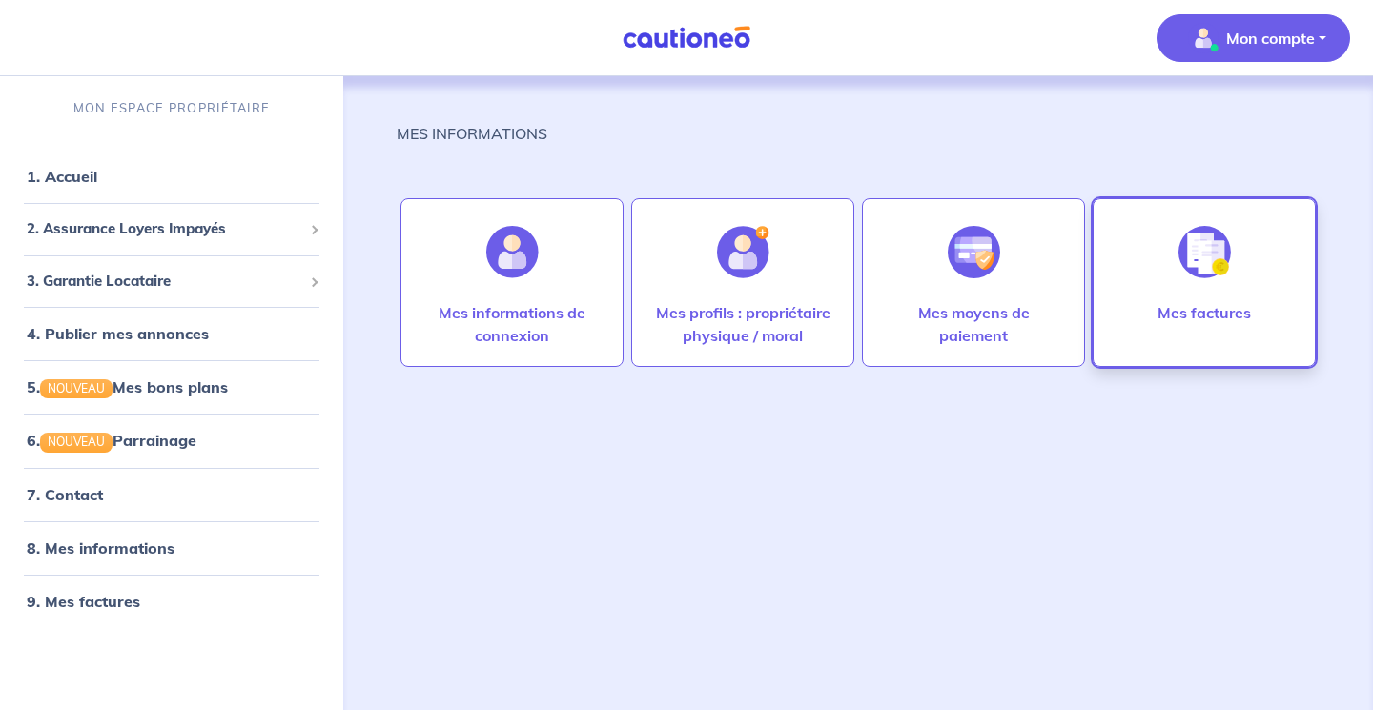
click at [1235, 237] on div at bounding box center [1204, 252] width 83 height 98
